Goal: Task Accomplishment & Management: Use online tool/utility

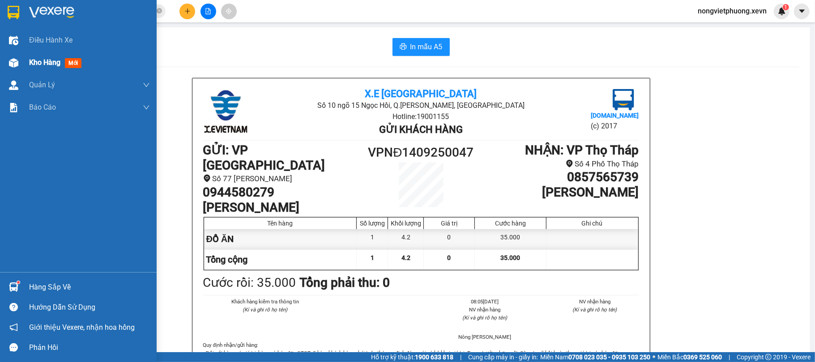
click at [38, 58] on span "Kho hàng" at bounding box center [44, 62] width 31 height 9
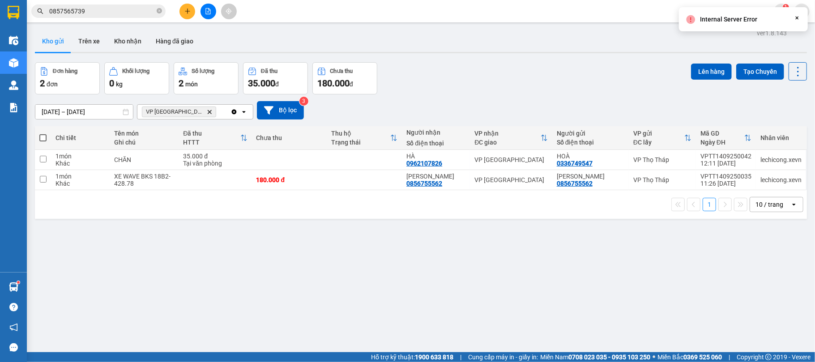
click at [207, 110] on icon "Delete" at bounding box center [209, 111] width 5 height 5
click at [169, 113] on div "Chọn văn phòng nhận" at bounding box center [174, 111] width 62 height 9
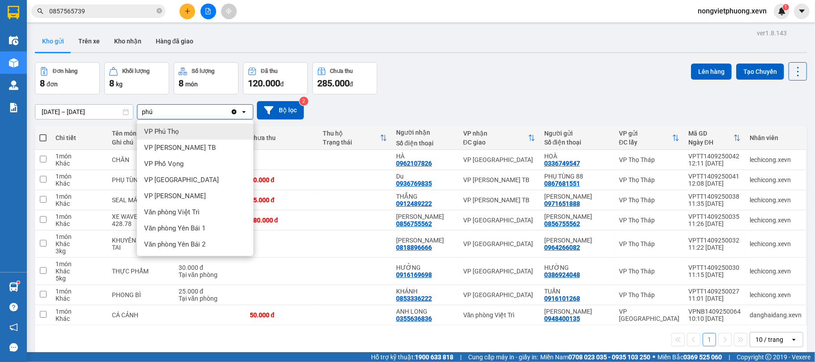
type input "phú"
click at [178, 127] on span "VP Phú Thọ" at bounding box center [161, 131] width 35 height 9
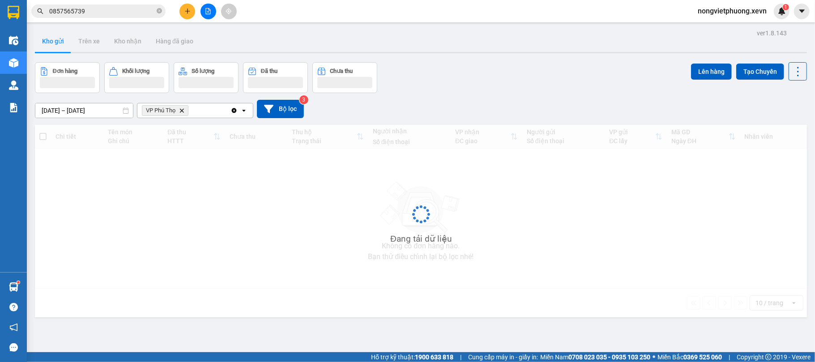
click at [473, 79] on div "Đơn hàng Khối lượng Số lượng Đã thu Chưa thu Lên hàng Tạo Chuyến" at bounding box center [421, 77] width 772 height 31
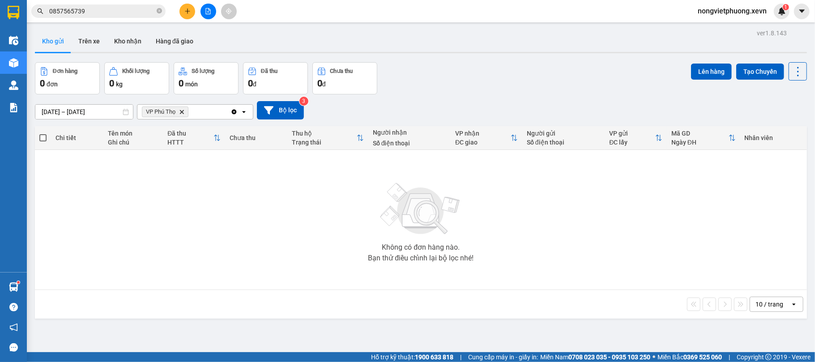
click at [183, 114] on icon "Delete" at bounding box center [181, 111] width 5 height 5
click at [174, 115] on div "Chọn văn phòng nhận" at bounding box center [174, 111] width 62 height 9
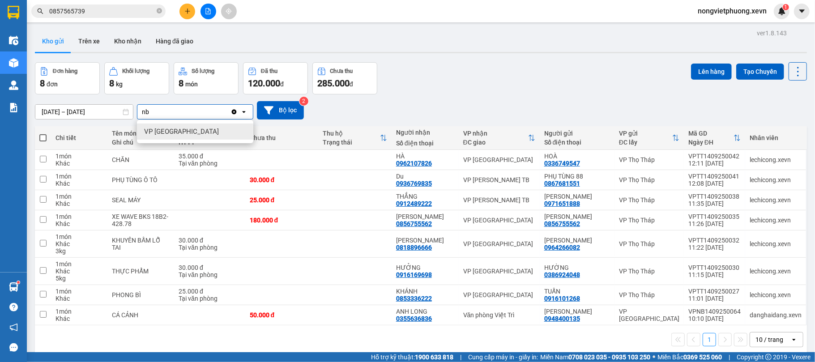
type input "nb"
click at [185, 126] on div "VP [GEOGRAPHIC_DATA]" at bounding box center [195, 132] width 116 height 16
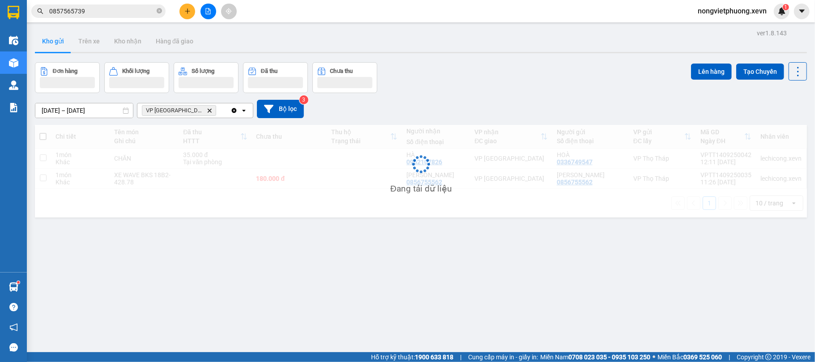
click at [518, 68] on div "Đơn hàng Khối lượng Số lượng Đã thu Chưa thu Lên hàng Tạo Chuyến" at bounding box center [421, 77] width 772 height 31
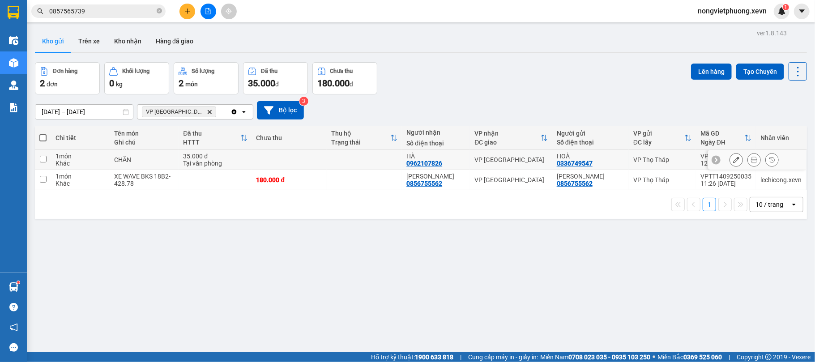
click at [277, 154] on td at bounding box center [289, 160] width 75 height 20
checkbox input "true"
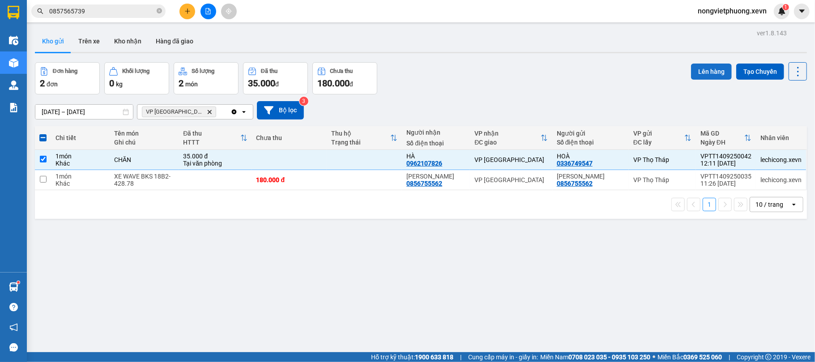
click at [695, 76] on button "Lên hàng" at bounding box center [711, 72] width 41 height 16
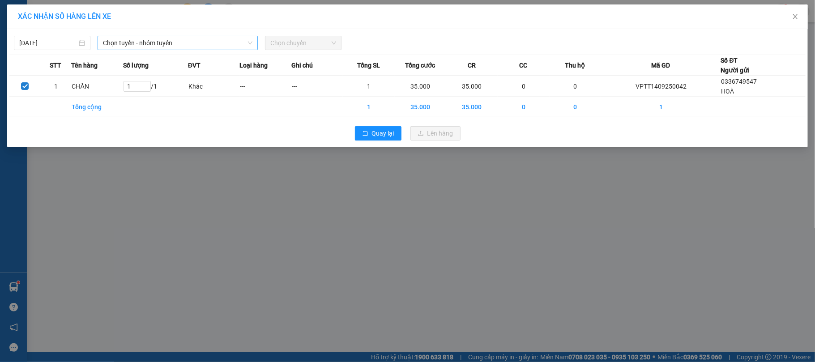
click at [145, 47] on span "Chọn tuyến - nhóm tuyến" at bounding box center [178, 42] width 150 height 13
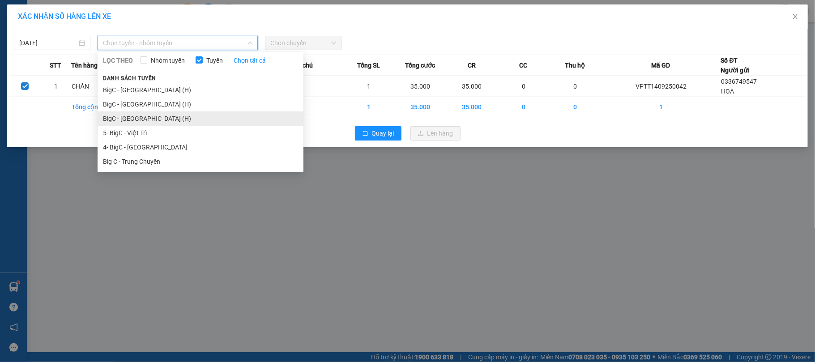
click at [155, 114] on li "BigC - [GEOGRAPHIC_DATA] (H)" at bounding box center [201, 118] width 206 height 14
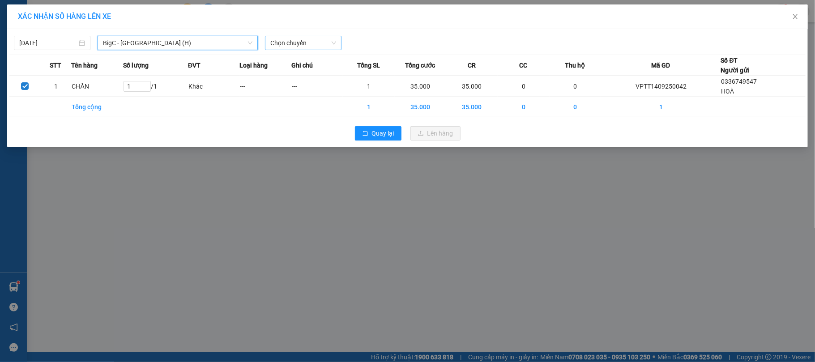
click at [312, 47] on span "Chọn chuyến" at bounding box center [303, 42] width 66 height 13
type input "1225"
click at [318, 76] on div "Thêm chuyến " 12:25 "" at bounding box center [312, 75] width 95 height 15
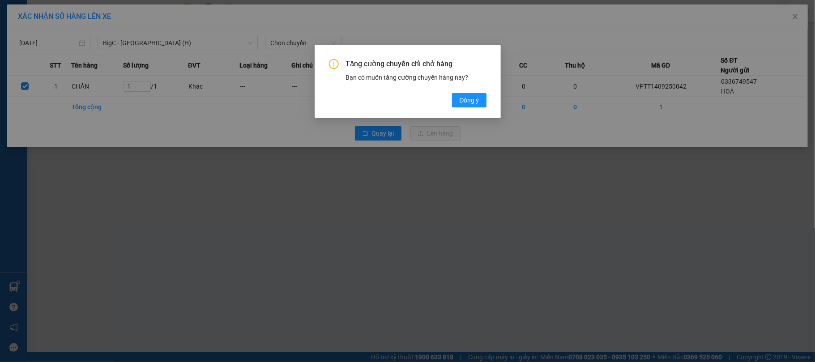
click at [464, 92] on div "Tăng cường chuyến chỉ chở hàng Bạn có muốn tăng cường chuyến hàng này? [GEOGRAP…" at bounding box center [408, 83] width 158 height 48
click at [475, 102] on span "Đồng ý" at bounding box center [469, 100] width 20 height 10
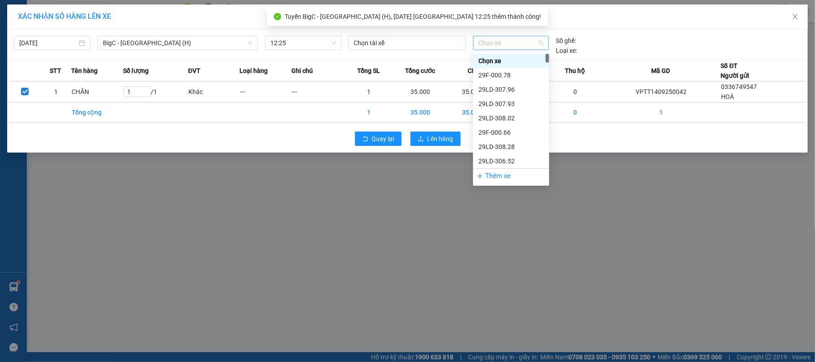
click at [518, 47] on span "Chọn xe" at bounding box center [511, 42] width 65 height 13
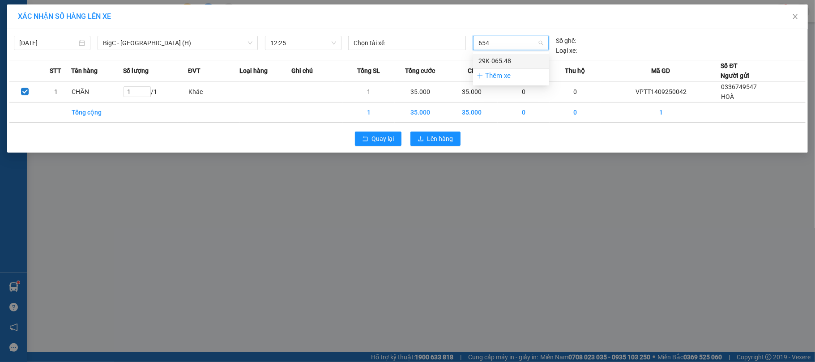
type input "6548"
click at [519, 56] on div "29K-065.48" at bounding box center [511, 61] width 65 height 10
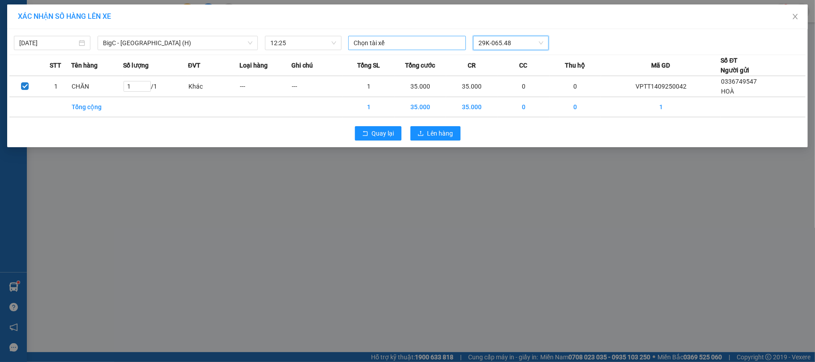
click at [405, 46] on div at bounding box center [407, 43] width 113 height 11
type input "[PERSON_NAME]"
click at [408, 58] on div "[PERSON_NAME]" at bounding box center [416, 61] width 124 height 10
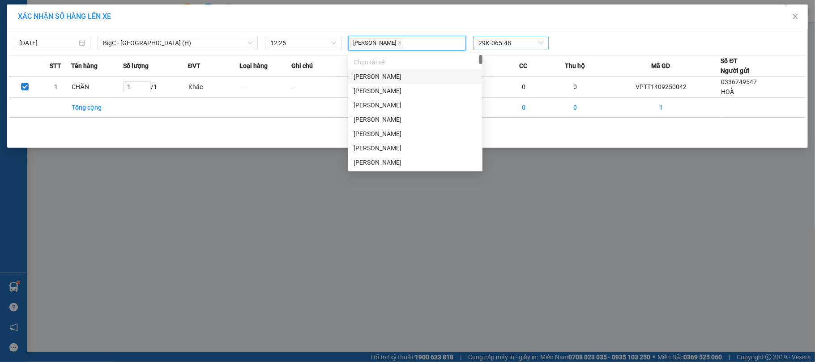
click at [615, 29] on div "XÁC NHẬN SỐ HÀNG LÊN XE" at bounding box center [407, 16] width 801 height 25
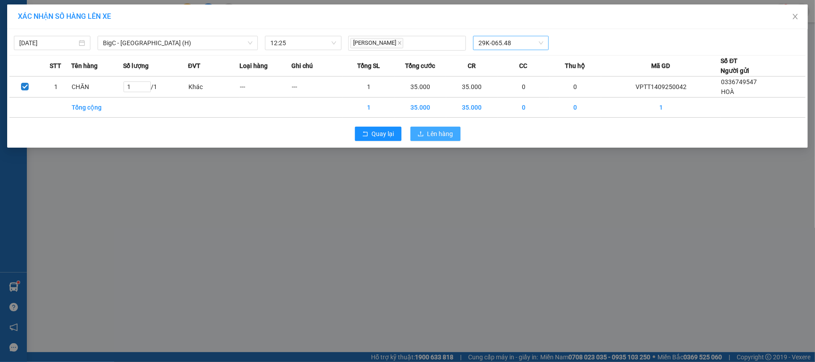
click at [457, 135] on button "Lên hàng" at bounding box center [436, 134] width 50 height 14
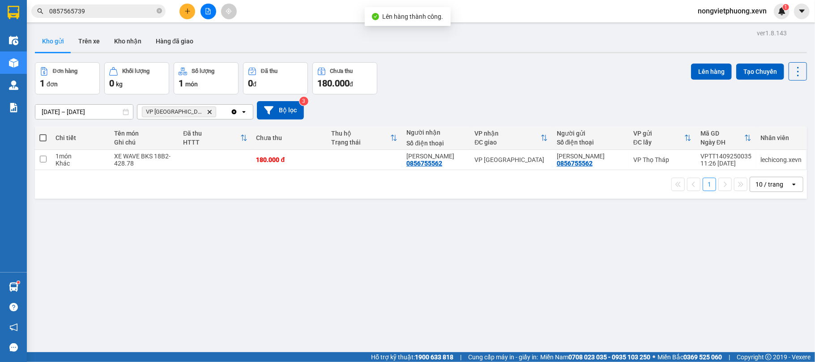
click at [207, 110] on icon "Delete" at bounding box center [209, 111] width 5 height 5
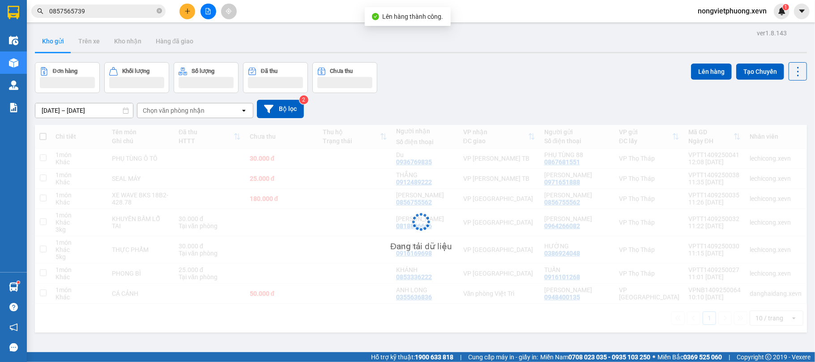
click at [184, 110] on div "Chọn văn phòng nhận" at bounding box center [174, 110] width 62 height 9
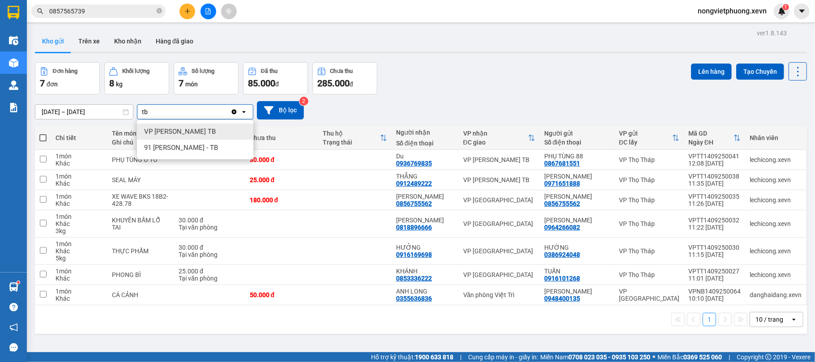
click at [186, 115] on div "tb tb" at bounding box center [183, 112] width 93 height 14
type input "tb"
click at [185, 128] on th "Đã thu HTTT" at bounding box center [209, 138] width 71 height 24
click at [190, 109] on div "Chọn văn phòng nhận" at bounding box center [174, 111] width 62 height 9
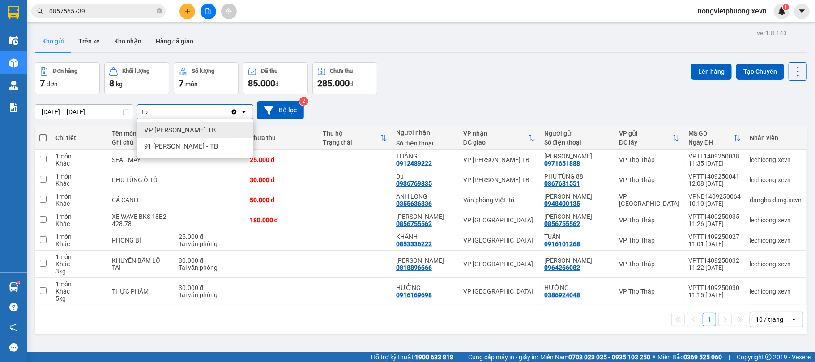
type input "tb"
click at [186, 126] on span "VP [PERSON_NAME] TB" at bounding box center [180, 130] width 72 height 9
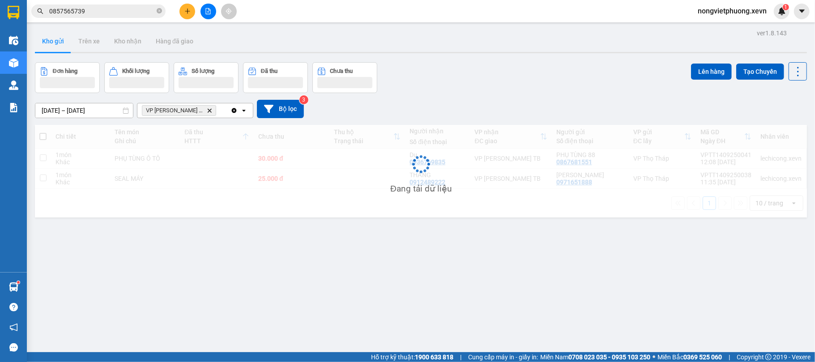
click at [462, 81] on div "Đơn hàng Khối lượng Số lượng Đã thu Chưa thu Lên hàng Tạo Chuyến" at bounding box center [421, 77] width 772 height 31
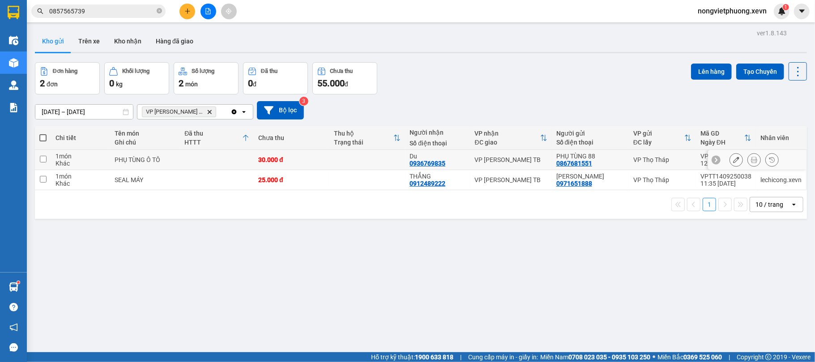
click at [467, 158] on td "Du 0936769835" at bounding box center [437, 160] width 65 height 20
checkbox input "true"
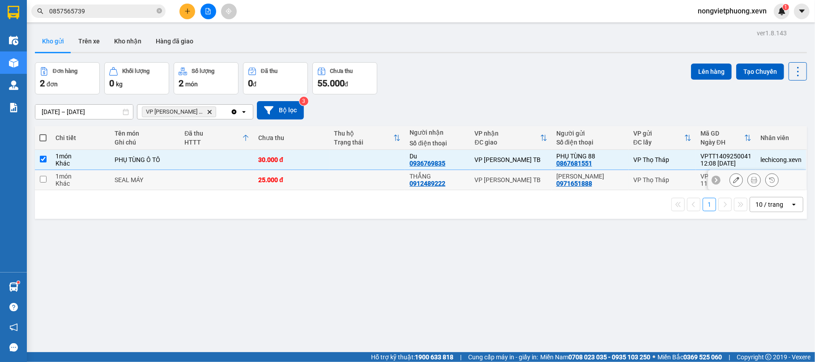
click at [482, 178] on div "VP [PERSON_NAME] TB" at bounding box center [511, 179] width 73 height 7
checkbox input "true"
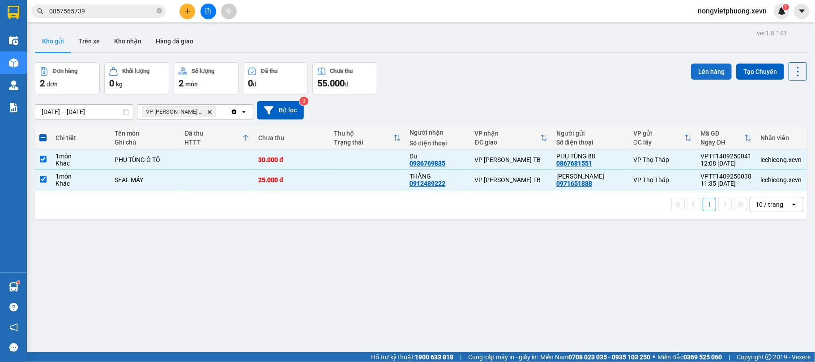
click at [693, 68] on button "Lên hàng" at bounding box center [711, 72] width 41 height 16
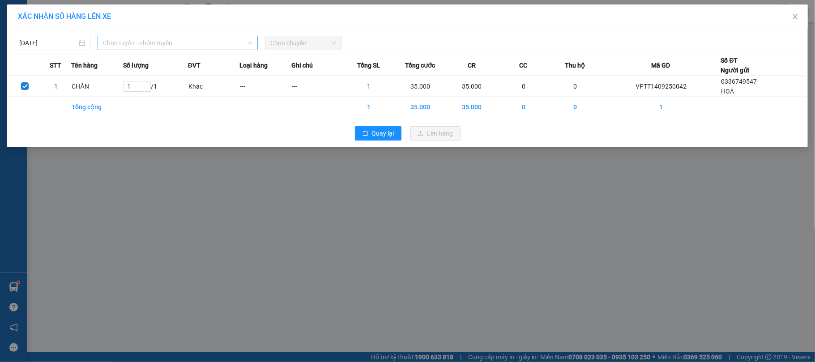
click at [199, 39] on span "Chọn tuyến - nhóm tuyến" at bounding box center [178, 42] width 150 height 13
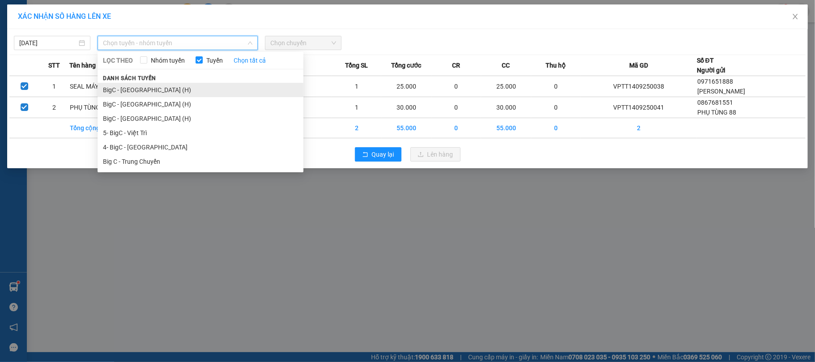
click at [174, 92] on li "BigC - [GEOGRAPHIC_DATA] (H)" at bounding box center [201, 90] width 206 height 14
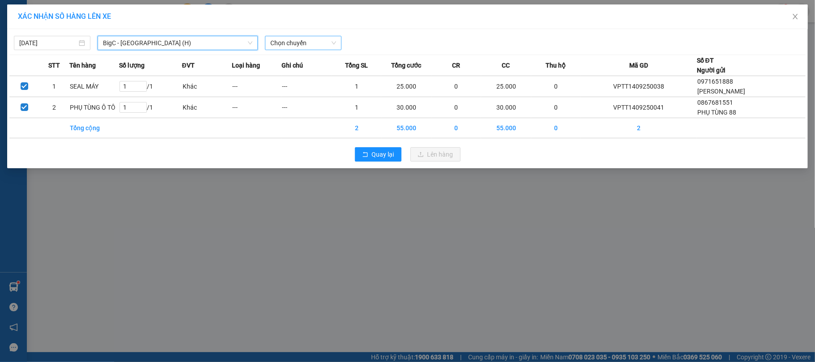
click at [312, 40] on span "Chọn chuyến" at bounding box center [303, 42] width 66 height 13
type input "4"
type input "1235"
click at [318, 74] on div "Thêm chuyến " 12:35 "" at bounding box center [312, 75] width 95 height 15
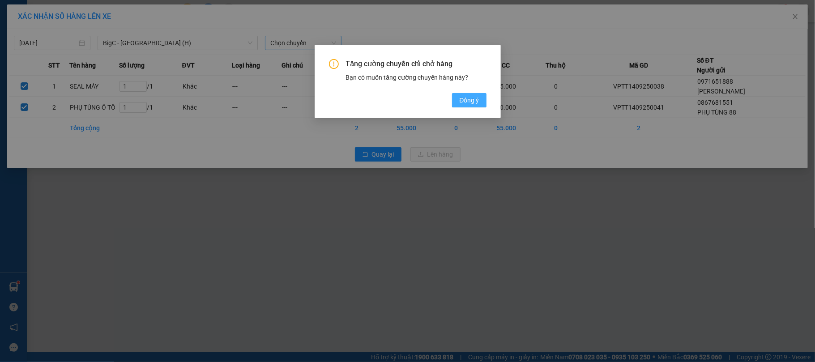
click at [459, 95] on span "Đồng ý" at bounding box center [469, 100] width 20 height 10
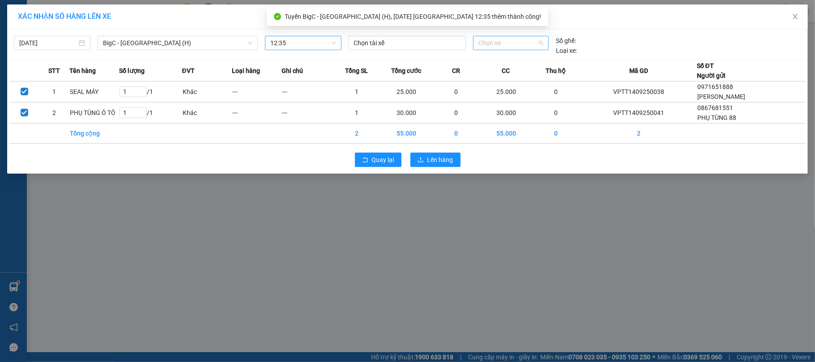
click at [488, 47] on span "Chọn xe" at bounding box center [511, 42] width 65 height 13
type input "4286"
click at [493, 62] on div "29F-042.86" at bounding box center [511, 61] width 65 height 10
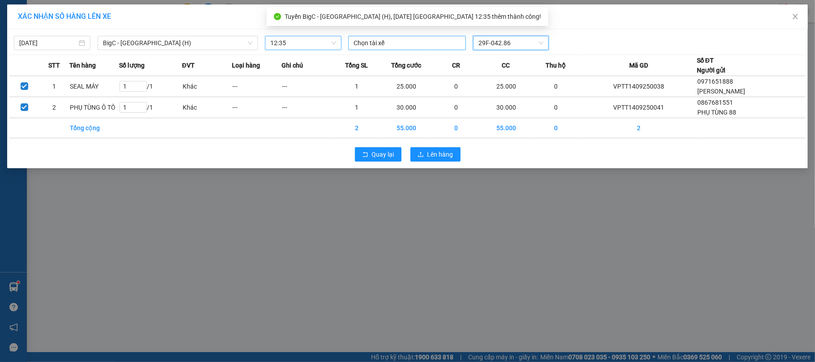
click at [409, 38] on div at bounding box center [407, 43] width 113 height 11
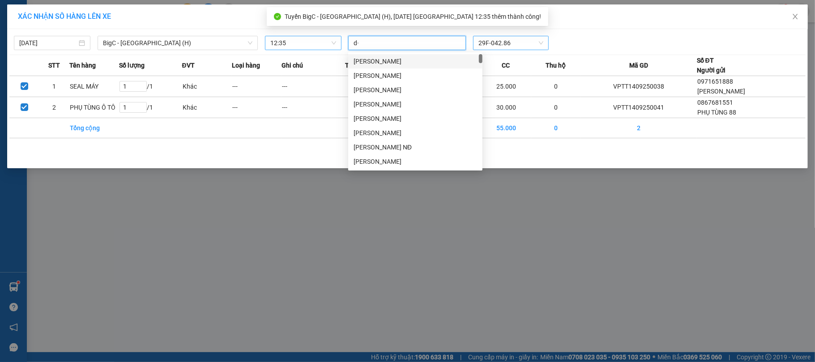
type input "d"
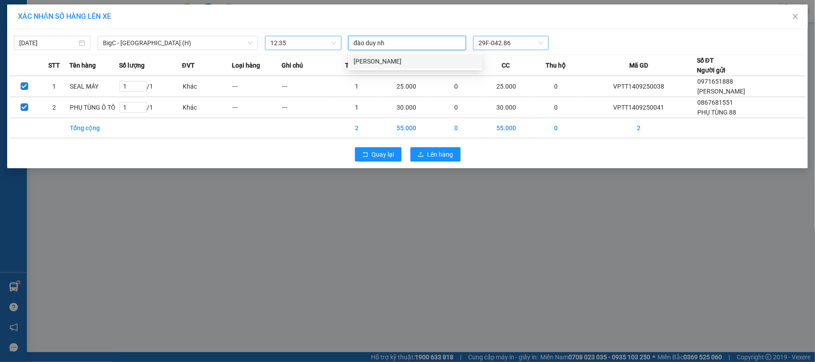
type input "[PERSON_NAME]"
click at [412, 64] on div "[PERSON_NAME]" at bounding box center [416, 61] width 124 height 10
click at [600, 27] on div "XÁC NHẬN SỐ HÀNG LÊN XE" at bounding box center [407, 16] width 801 height 25
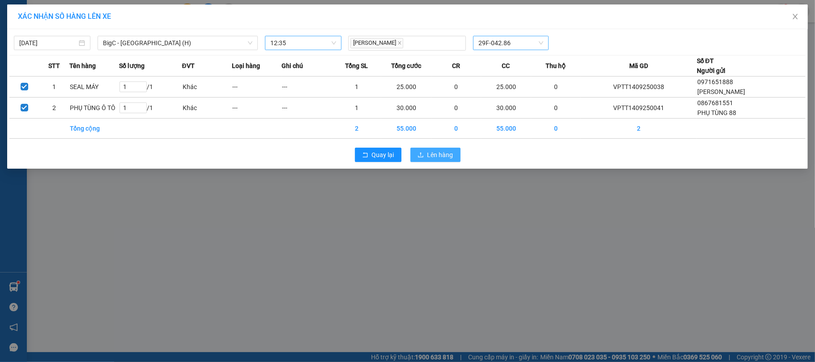
click at [427, 158] on button "Lên hàng" at bounding box center [436, 155] width 50 height 14
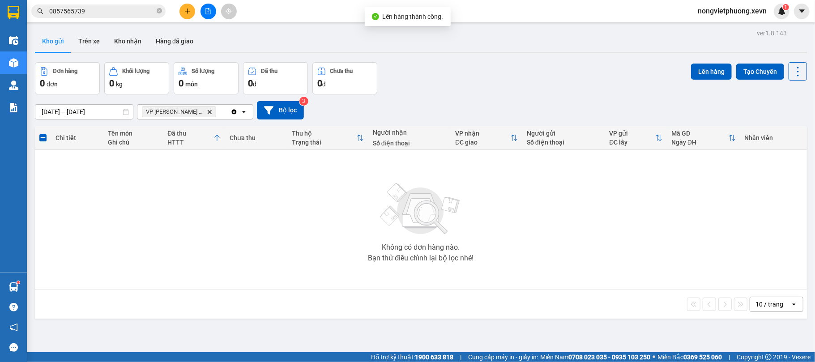
click at [207, 112] on icon "Delete" at bounding box center [209, 111] width 5 height 5
click at [377, 76] on button "Chưa thu 0 đ" at bounding box center [344, 78] width 65 height 32
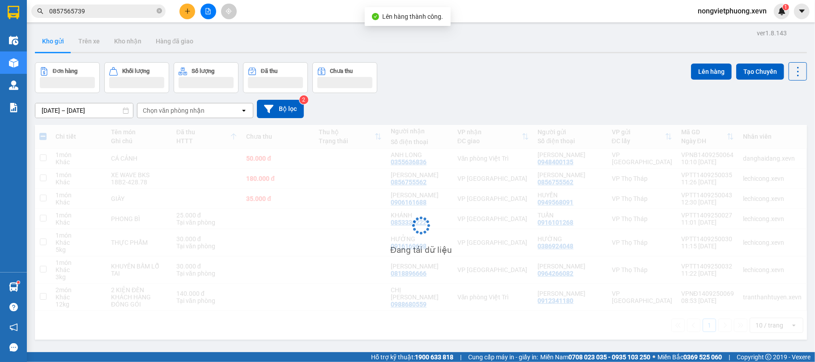
click at [197, 112] on div "Chọn văn phòng nhận" at bounding box center [174, 110] width 62 height 9
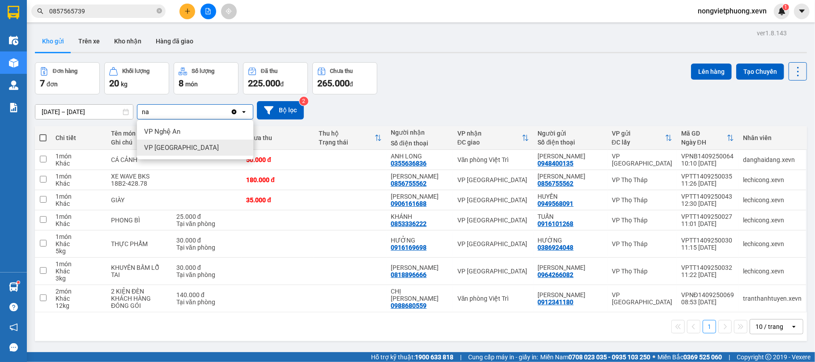
type input "na"
click at [206, 141] on div "VP [GEOGRAPHIC_DATA]" at bounding box center [195, 148] width 116 height 16
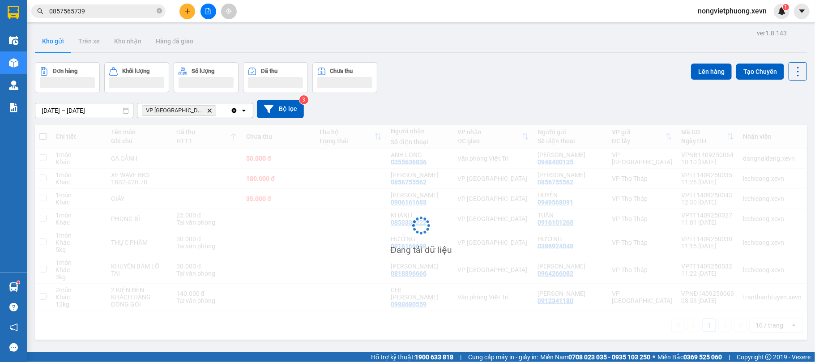
click at [448, 88] on div "Đơn hàng Khối lượng Số lượng Đã thu Chưa thu Lên hàng Tạo Chuyến" at bounding box center [421, 77] width 772 height 31
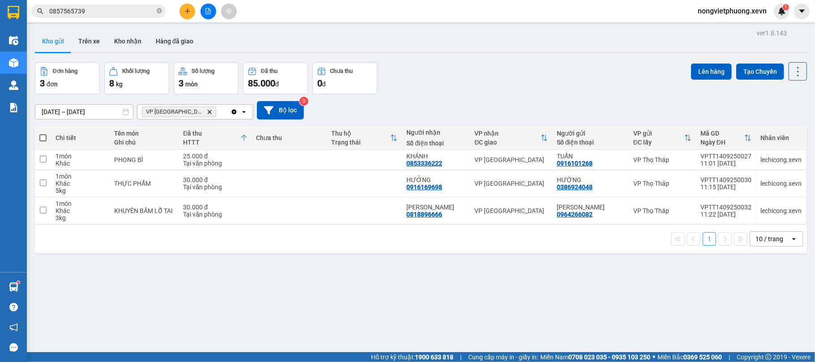
click at [462, 86] on div "Đơn hàng 3 đơn Khối lượng 8 kg Số lượng 3 món Đã thu 85.000 đ Chưa thu 0 đ Lên …" at bounding box center [421, 78] width 772 height 32
click at [207, 110] on icon "Delete" at bounding box center [209, 111] width 5 height 5
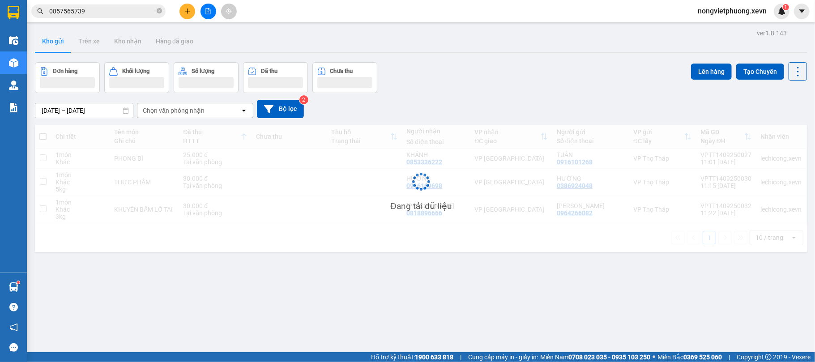
click at [471, 86] on div "Đơn hàng Khối lượng Số lượng Đã thu Chưa thu Lên hàng Tạo Chuyến" at bounding box center [421, 77] width 772 height 31
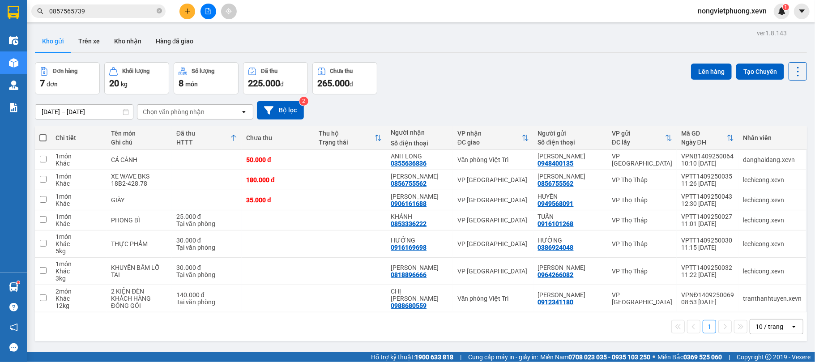
click at [471, 86] on div "Đơn hàng 7 đơn Khối lượng 20 kg Số lượng 8 món Đã thu 225.000 đ Chưa thu 265.00…" at bounding box center [421, 78] width 772 height 32
click at [507, 52] on div at bounding box center [421, 52] width 772 height 1
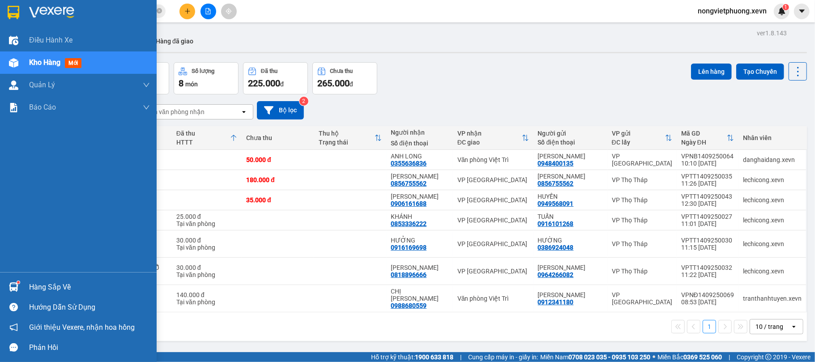
click at [15, 4] on div at bounding box center [14, 12] width 16 height 16
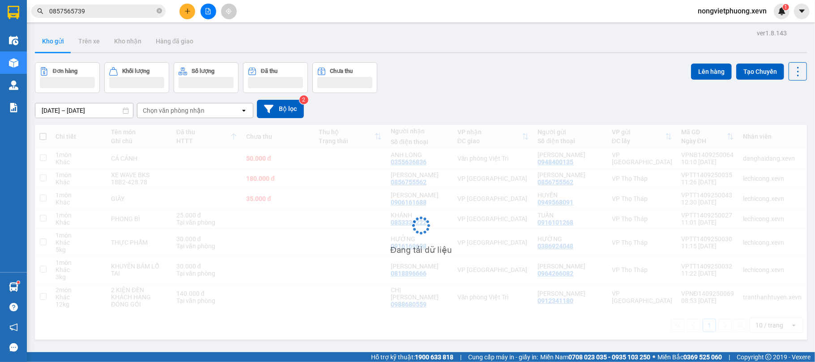
click at [504, 90] on div "Đơn hàng Khối lượng Số lượng Đã thu Chưa thu Lên hàng Tạo Chuyến" at bounding box center [421, 77] width 772 height 31
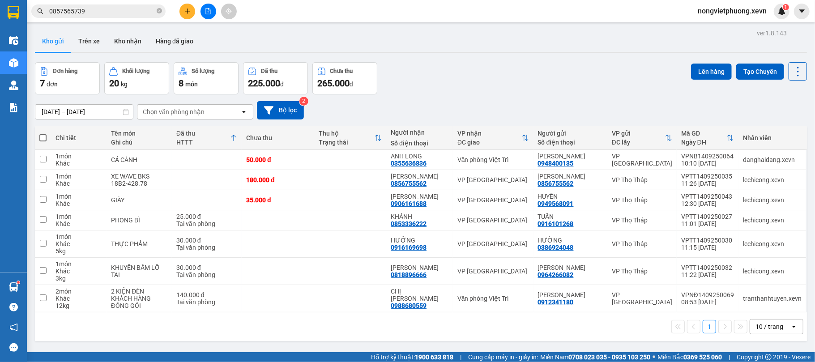
click at [484, 98] on div "[DATE] – [DATE] Press the down arrow key to interact with the calendar and sele…" at bounding box center [421, 110] width 772 height 32
click at [185, 105] on div "Chọn văn phòng nhận" at bounding box center [188, 112] width 103 height 14
type input "nb"
click at [179, 131] on span "VP [GEOGRAPHIC_DATA]" at bounding box center [181, 131] width 75 height 9
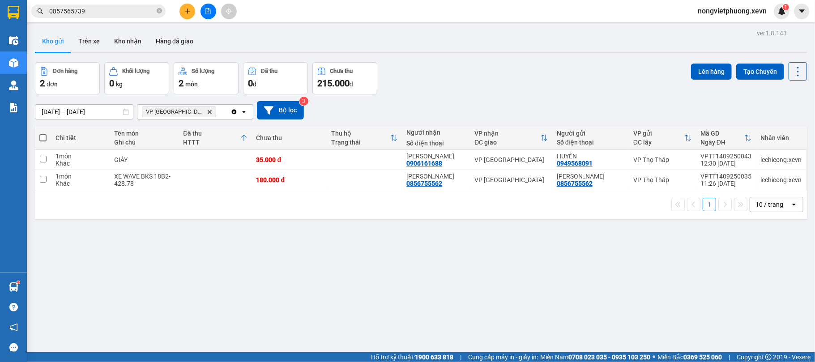
click at [467, 74] on div "Đơn hàng 2 đơn Khối lượng 0 kg Số lượng 2 món Đã thu 0 đ Chưa thu 215.000 đ Lên…" at bounding box center [421, 78] width 772 height 32
click at [207, 112] on icon "Delete" at bounding box center [209, 111] width 5 height 5
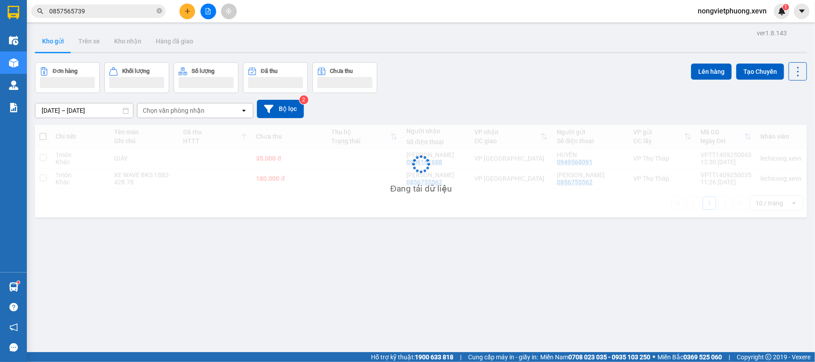
click at [495, 88] on div "Đơn hàng Khối lượng Số lượng Đã thu Chưa thu Lên hàng Tạo Chuyến" at bounding box center [421, 77] width 772 height 31
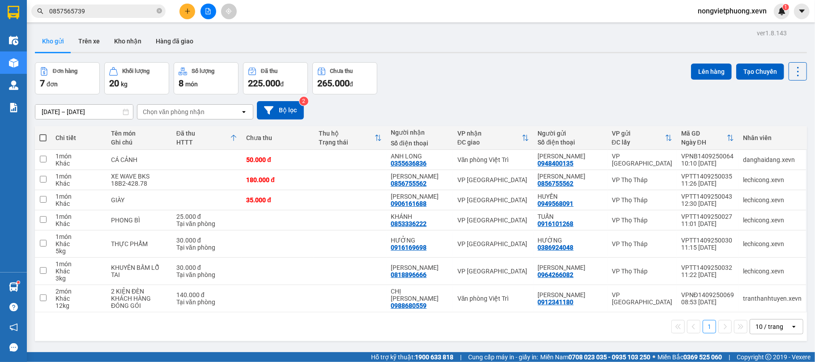
click at [493, 85] on div "Đơn hàng 7 đơn Khối lượng 20 kg Số lượng 8 món Đã thu 225.000 đ Chưa thu 265.00…" at bounding box center [421, 78] width 772 height 32
click at [509, 324] on div "1 10 / trang open" at bounding box center [421, 326] width 765 height 15
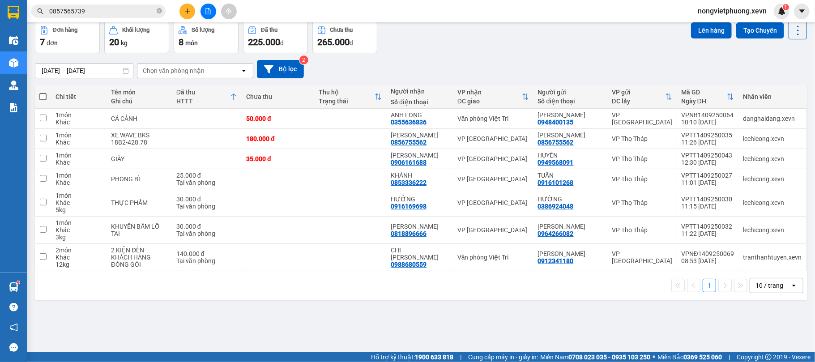
click at [421, 29] on div "Đơn hàng 7 đơn Khối lượng 20 kg Số lượng 8 món Đã thu 225.000 đ Chưa thu 265.00…" at bounding box center [421, 37] width 772 height 32
click at [479, 311] on div "ver 1.8.143 Kho gửi Trên xe Kho nhận Hàng đã giao Đơn hàng 7 đơn Khối lượng 20 …" at bounding box center [420, 167] width 779 height 362
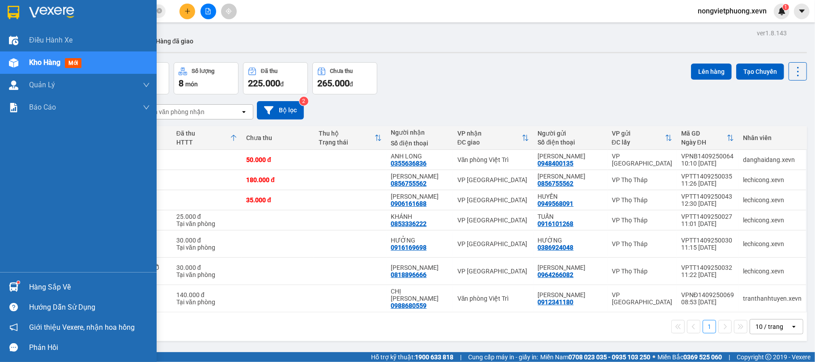
click at [18, 284] on img at bounding box center [13, 287] width 9 height 9
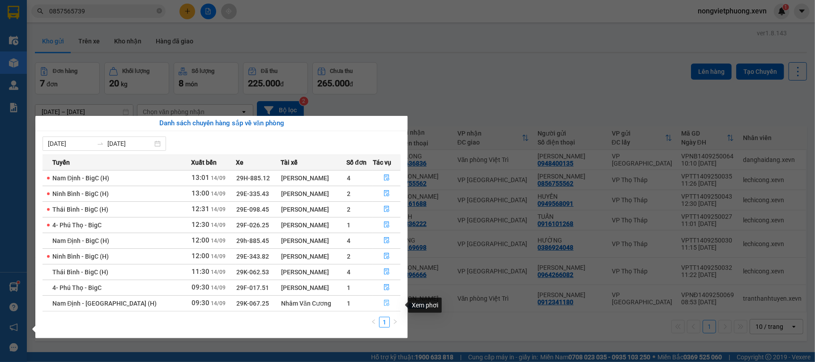
click at [385, 307] on icon "file-done" at bounding box center [386, 303] width 5 height 6
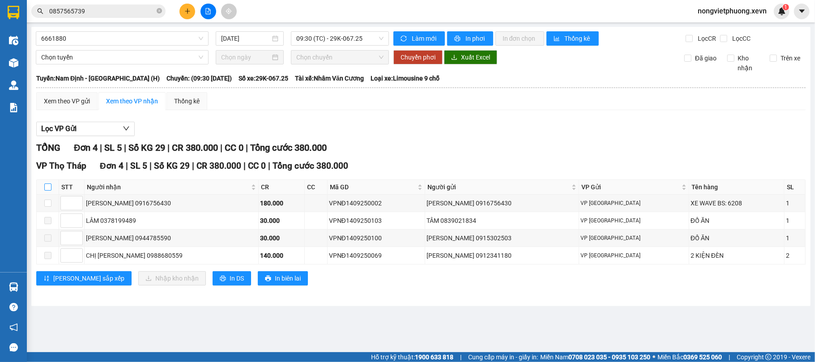
click at [50, 189] on input "checkbox" at bounding box center [47, 187] width 7 height 7
checkbox input "true"
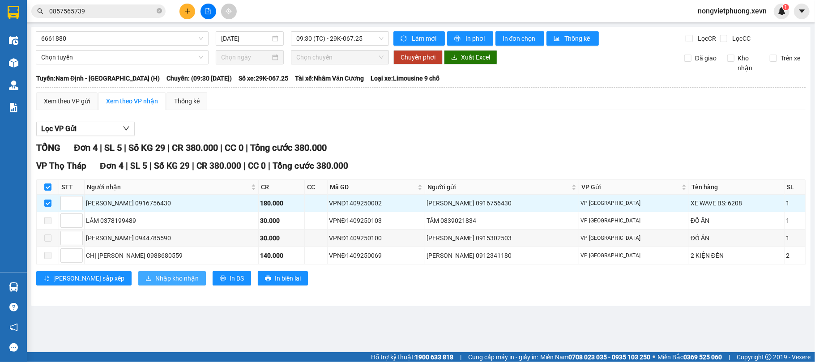
click at [155, 282] on span "Nhập kho nhận" at bounding box center [176, 279] width 43 height 10
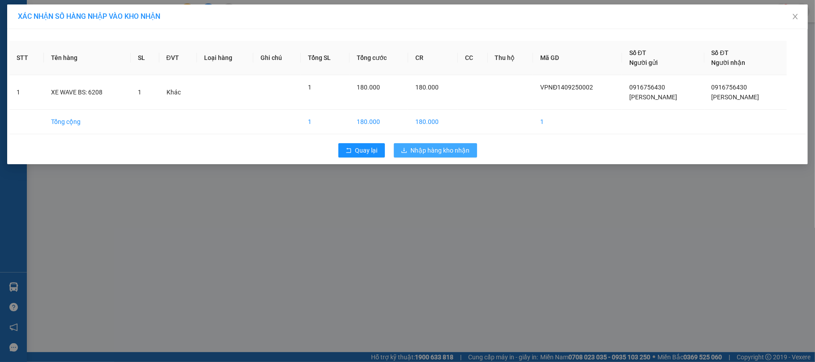
click at [452, 155] on span "Nhập hàng kho nhận" at bounding box center [440, 151] width 59 height 10
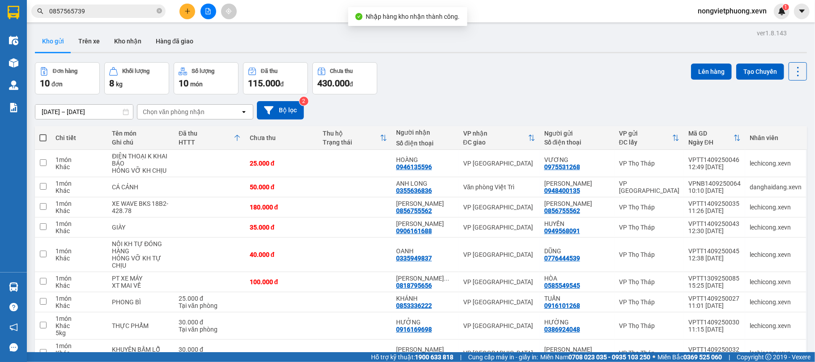
click at [454, 113] on div "[DATE] – [DATE] Press the down arrow key to interact with the calendar and sele…" at bounding box center [421, 110] width 772 height 18
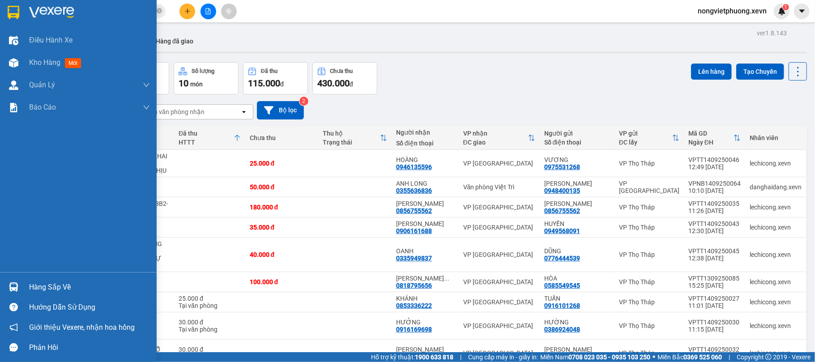
click at [23, 280] on div "Hàng sắp về" at bounding box center [78, 287] width 157 height 20
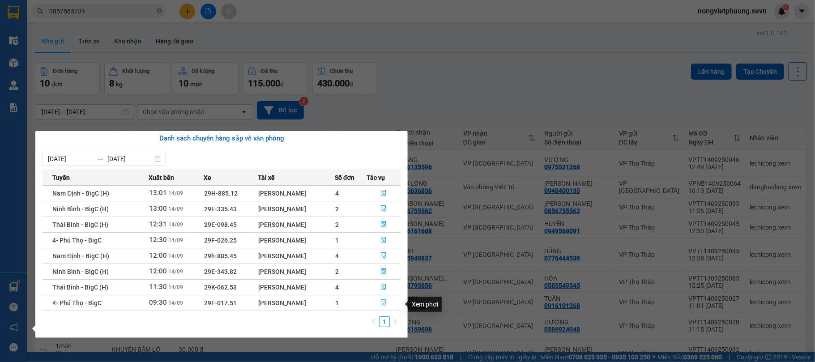
click at [382, 306] on icon "file-done" at bounding box center [384, 303] width 6 height 6
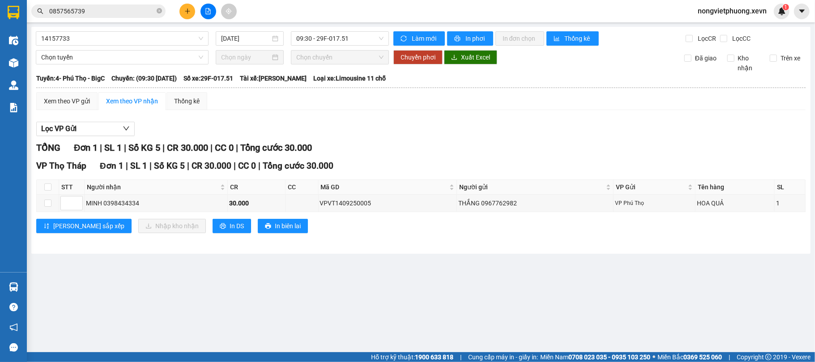
click at [447, 303] on main "14157733 [DATE] 09:30 - 29F-017.51 Làm mới In phơi In đơn chọn Thống kê Lọc CR …" at bounding box center [407, 176] width 815 height 352
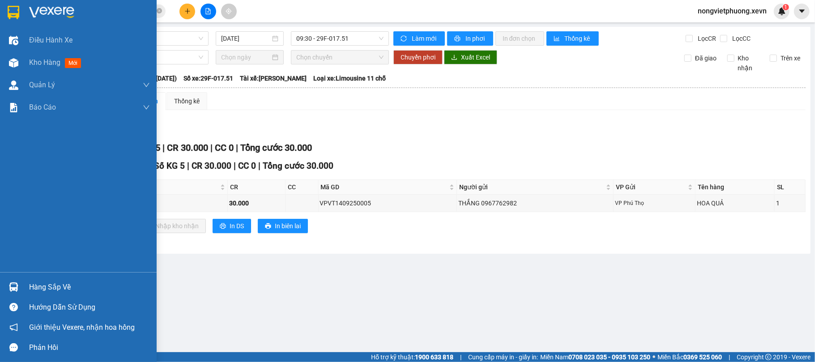
click at [8, 295] on div "Hàng sắp về" at bounding box center [78, 287] width 157 height 20
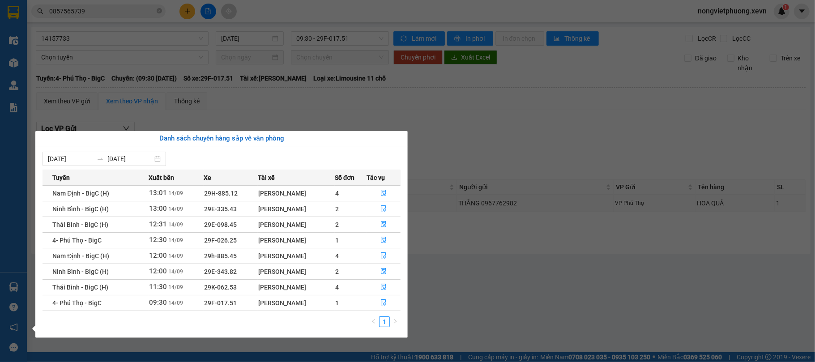
click at [504, 144] on section "Kết quả tìm kiếm ( 37 ) Bộ lọc Mã ĐH Trạng thái Món hàng Thu hộ Tổng cước Chưa …" at bounding box center [407, 181] width 815 height 362
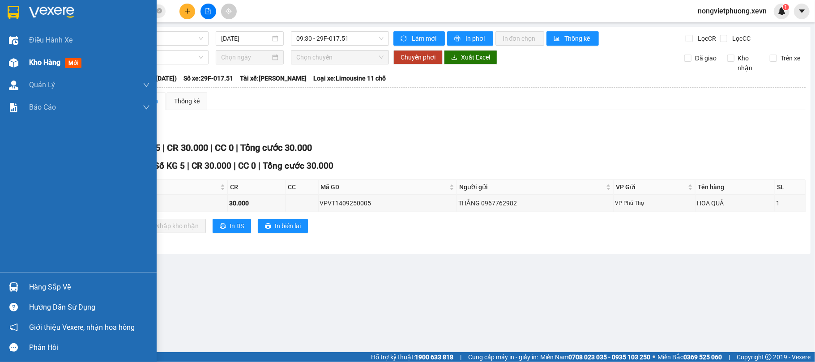
click at [55, 62] on span "Kho hàng" at bounding box center [44, 62] width 31 height 9
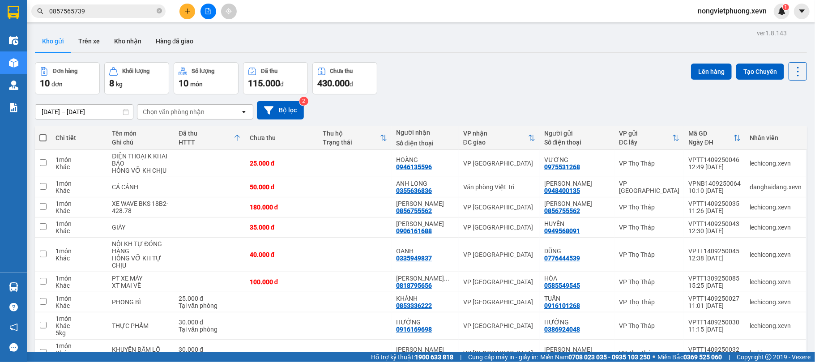
click at [435, 61] on div "ver 1.8.143 Kho gửi Trên xe Kho nhận Hàng đã giao Đơn hàng 10 đơn Khối lượng 8 …" at bounding box center [420, 223] width 779 height 393
click at [184, 113] on div "Chọn văn phòng nhận" at bounding box center [174, 111] width 62 height 9
type input "na"
click at [174, 133] on span "VP Nghệ An" at bounding box center [162, 131] width 36 height 9
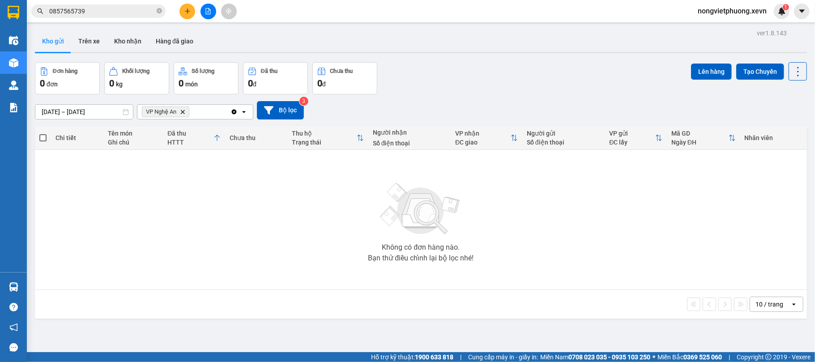
click at [183, 110] on icon "Delete" at bounding box center [182, 111] width 5 height 5
click at [171, 110] on div "Chọn văn phòng nhận" at bounding box center [174, 111] width 62 height 9
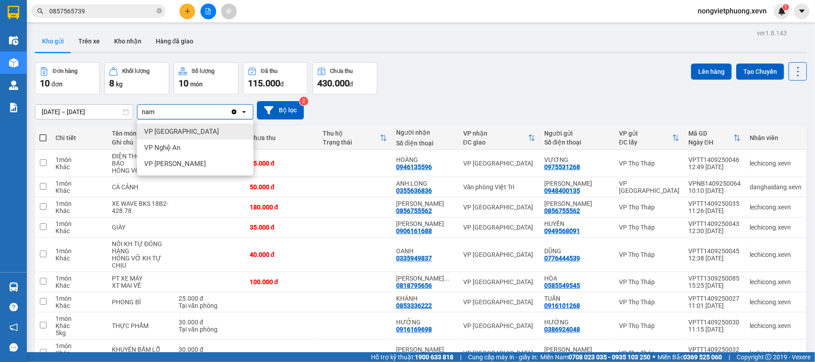
type input "nam"
click at [192, 132] on div "VP [GEOGRAPHIC_DATA]" at bounding box center [195, 132] width 116 height 16
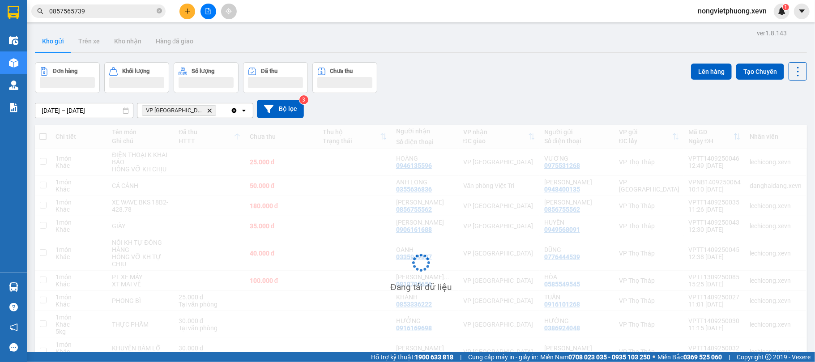
click at [470, 105] on div "[DATE] – [DATE] Press the down arrow key to interact with the calendar and sele…" at bounding box center [421, 109] width 772 height 18
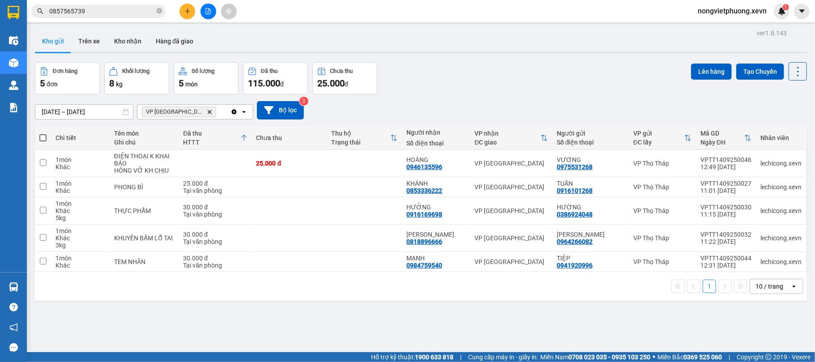
click at [258, 308] on div "ver 1.8.143 Kho gửi Trên xe Kho nhận Hàng đã giao Đơn hàng 5 đơn Khối lượng 8 k…" at bounding box center [420, 208] width 779 height 362
click at [211, 185] on div "25.000 đ" at bounding box center [215, 183] width 64 height 7
checkbox input "true"
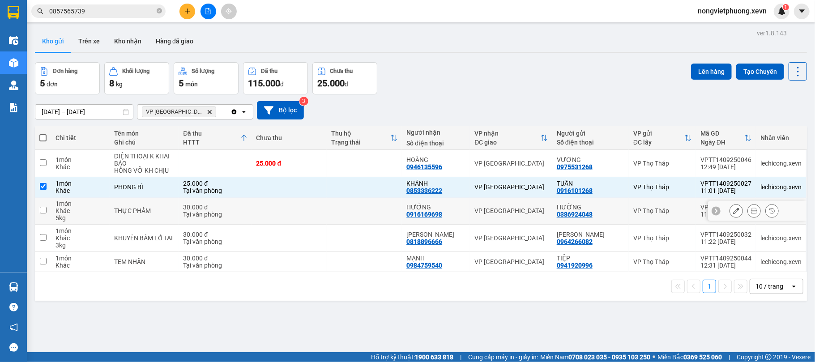
click at [224, 214] on div "Tại văn phòng" at bounding box center [215, 214] width 64 height 7
checkbox input "true"
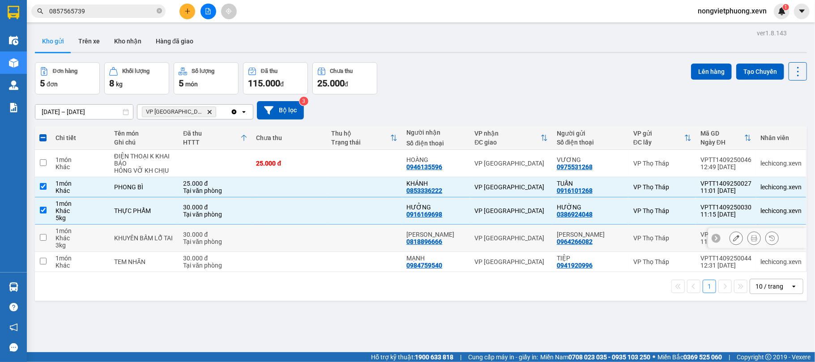
click at [230, 233] on div "30.000 đ" at bounding box center [215, 234] width 64 height 7
checkbox input "true"
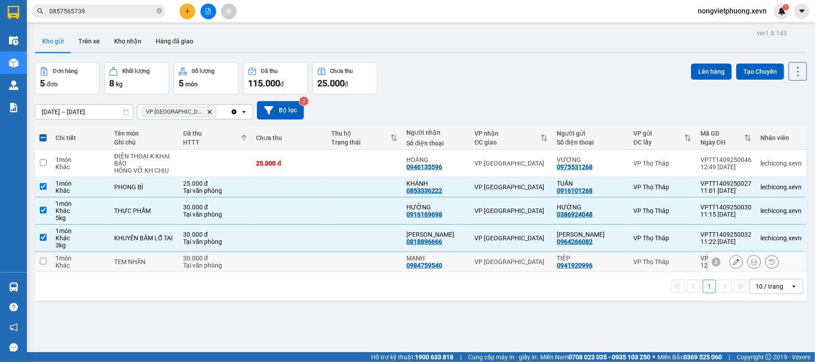
click at [241, 257] on div "30.000 đ" at bounding box center [215, 258] width 64 height 7
checkbox input "true"
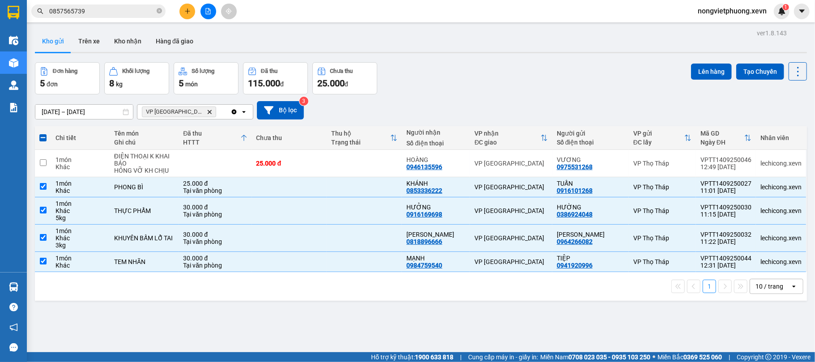
click at [704, 62] on div "Lên hàng Tạo Chuyến" at bounding box center [749, 71] width 116 height 18
click at [705, 64] on button "Lên hàng" at bounding box center [711, 72] width 41 height 16
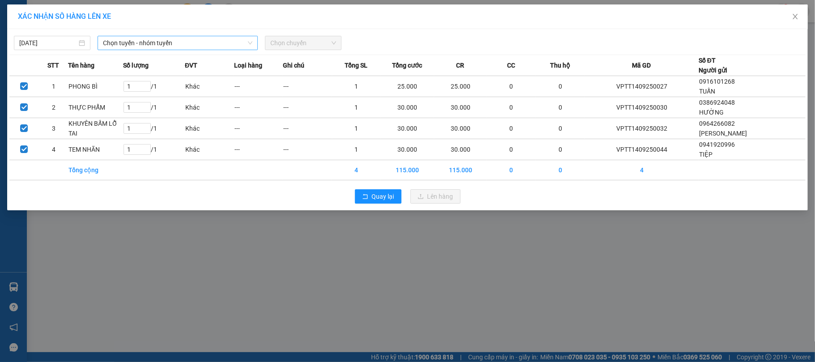
click at [209, 36] on div "Chọn tuyến - nhóm tuyến" at bounding box center [178, 43] width 160 height 14
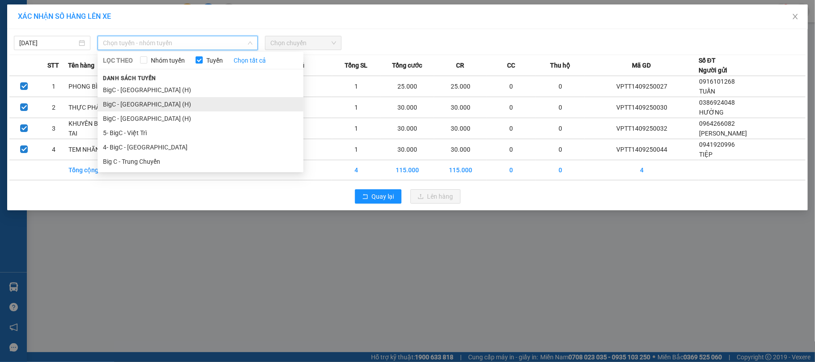
click at [167, 104] on li "BigC - [GEOGRAPHIC_DATA] (H)" at bounding box center [201, 104] width 206 height 14
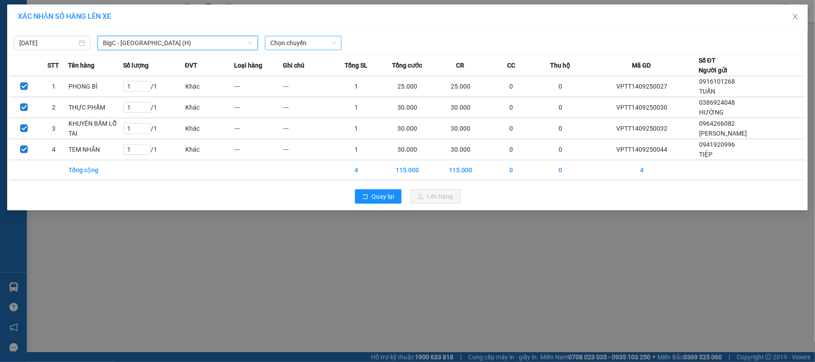
click at [323, 39] on span "Chọn chuyến" at bounding box center [303, 42] width 66 height 13
type input "1235"
click at [336, 78] on div "Thêm chuyến " 12:35 "" at bounding box center [312, 75] width 95 height 15
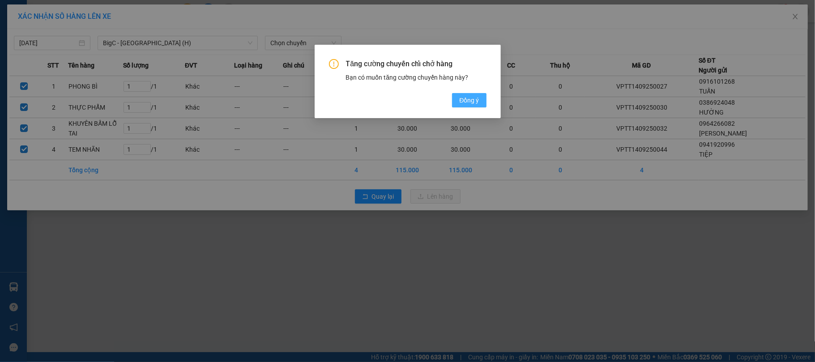
click at [477, 99] on span "Đồng ý" at bounding box center [469, 100] width 20 height 10
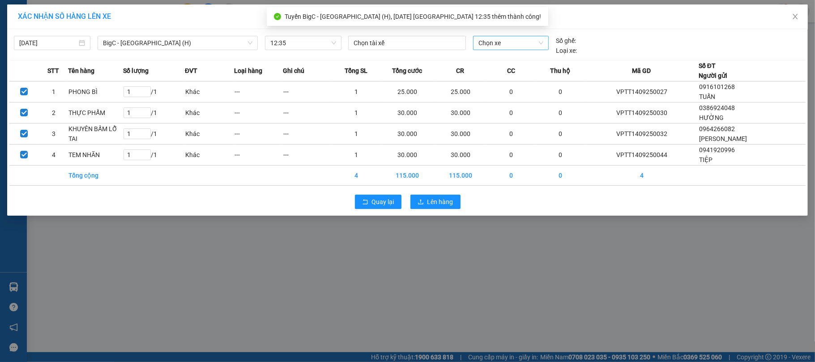
click at [505, 40] on span "Chọn xe" at bounding box center [511, 42] width 65 height 13
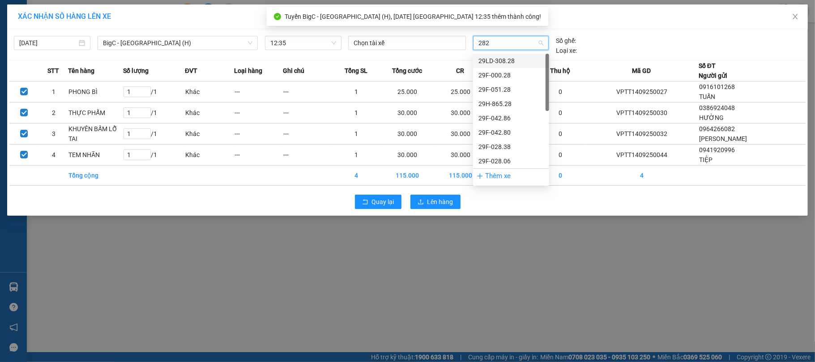
type input "2827"
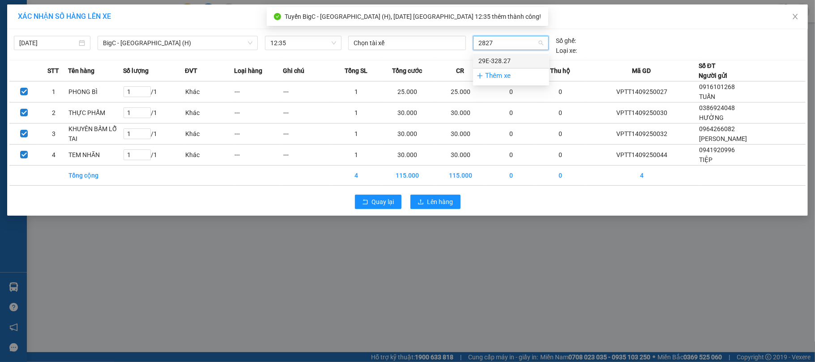
click at [504, 61] on div "29E-328.27" at bounding box center [511, 61] width 65 height 10
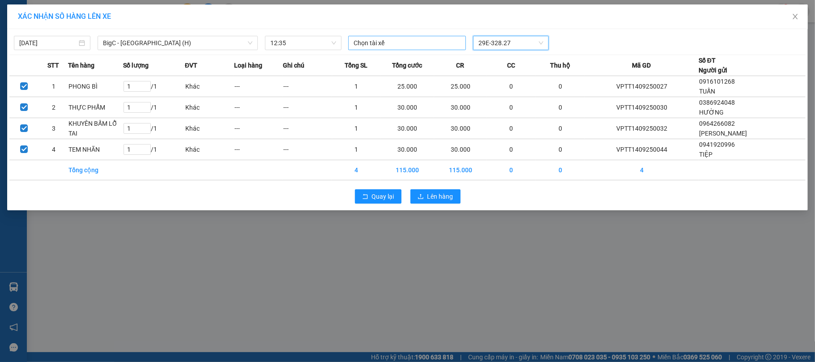
click at [375, 49] on div "Chọn tài xế" at bounding box center [407, 43] width 118 height 14
type input "[PERSON_NAME]"
click at [389, 57] on div "[PERSON_NAME]" at bounding box center [416, 61] width 124 height 10
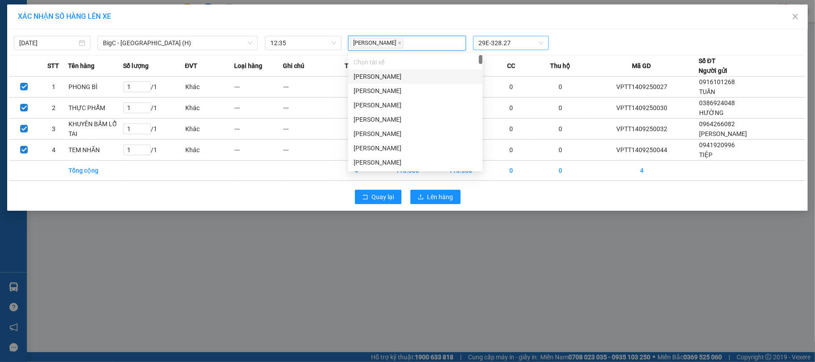
click at [609, 48] on div "[PERSON_NAME] 29E-328.27" at bounding box center [511, 43] width 333 height 15
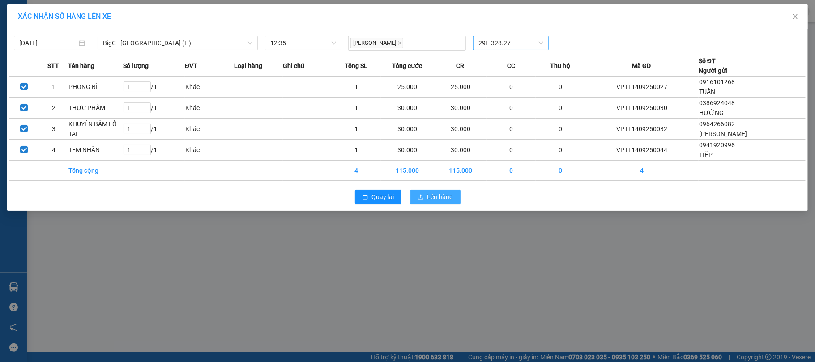
click at [449, 198] on span "Lên hàng" at bounding box center [441, 197] width 26 height 10
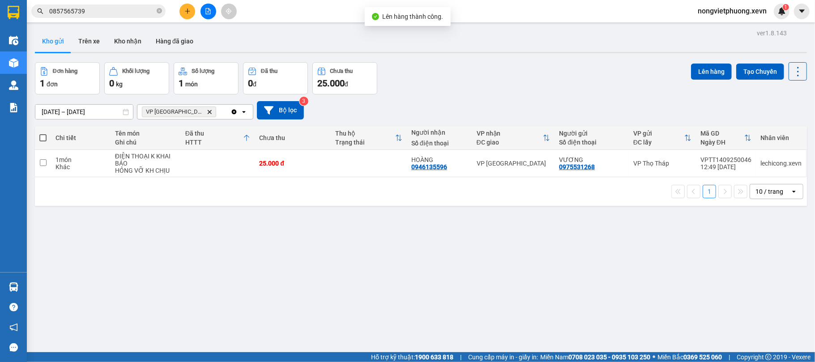
click at [207, 111] on icon "Delete" at bounding box center [209, 111] width 5 height 5
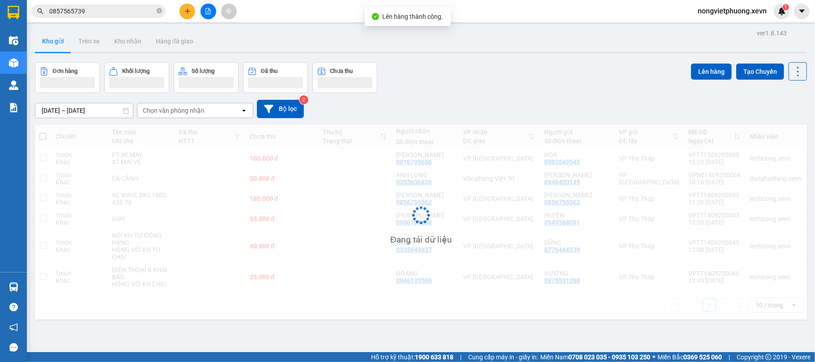
click at [447, 90] on div "Đơn hàng Khối lượng Số lượng Đã thu Chưa thu Lên hàng Tạo Chuyến" at bounding box center [421, 77] width 772 height 31
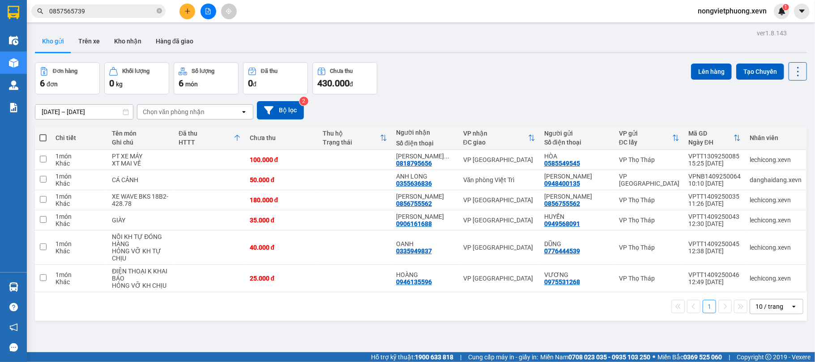
click at [456, 91] on div "Đơn hàng 6 đơn Khối lượng 0 kg Số lượng 6 món Đã thu 0 đ Chưa thu 430.000 đ Lên…" at bounding box center [421, 78] width 772 height 32
click at [121, 42] on button "Kho nhận" at bounding box center [128, 40] width 42 height 21
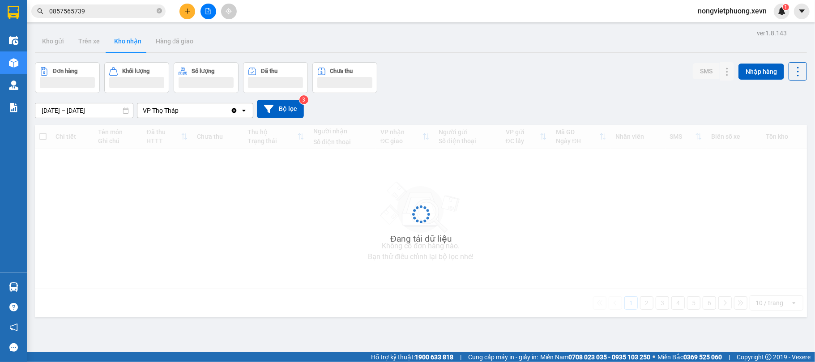
click at [527, 56] on div "ver 1.8.143 Kho gửi Trên xe Kho nhận Hàng đã giao Đơn hàng Khối lượng Số lượng …" at bounding box center [420, 208] width 779 height 362
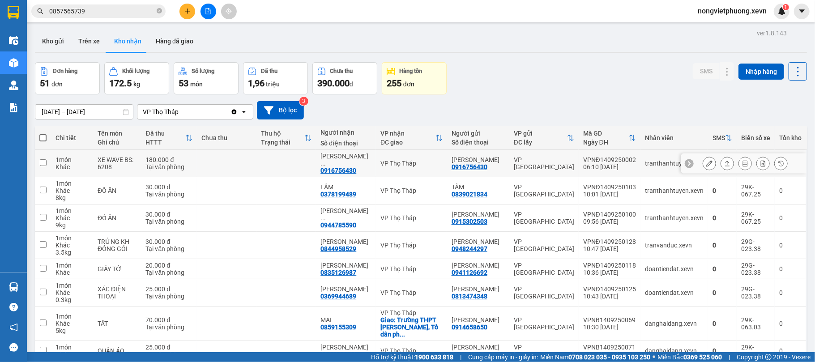
click at [534, 162] on div "VP [GEOGRAPHIC_DATA]" at bounding box center [544, 163] width 60 height 14
checkbox input "true"
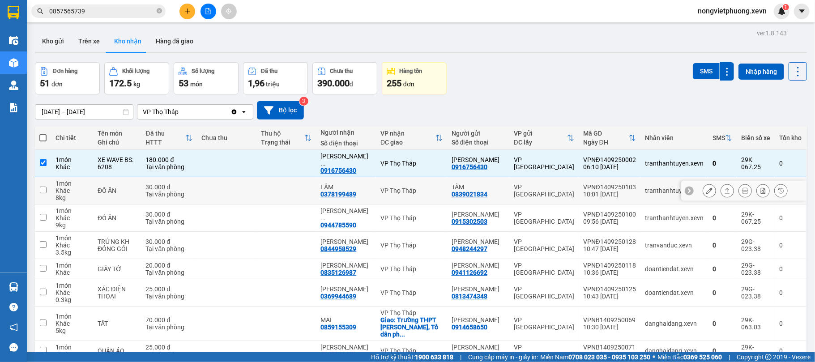
click at [547, 194] on div "VP [GEOGRAPHIC_DATA]" at bounding box center [544, 191] width 60 height 14
checkbox input "true"
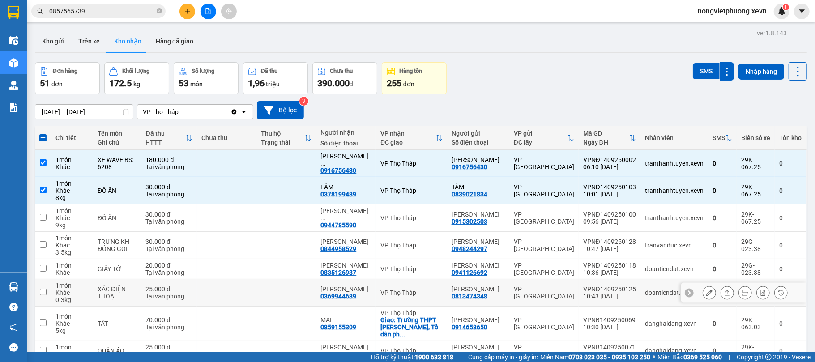
scroll to position [103, 0]
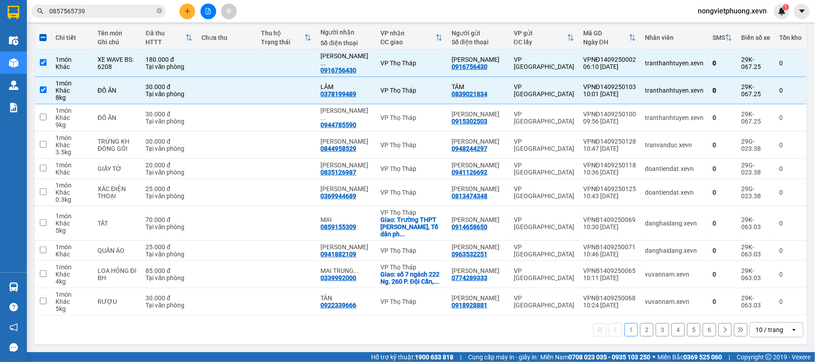
click at [792, 337] on div "10 / trang open" at bounding box center [777, 329] width 54 height 15
click at [791, 334] on div "open" at bounding box center [797, 330] width 13 height 14
click at [775, 330] on div "10 / trang" at bounding box center [770, 330] width 40 height 14
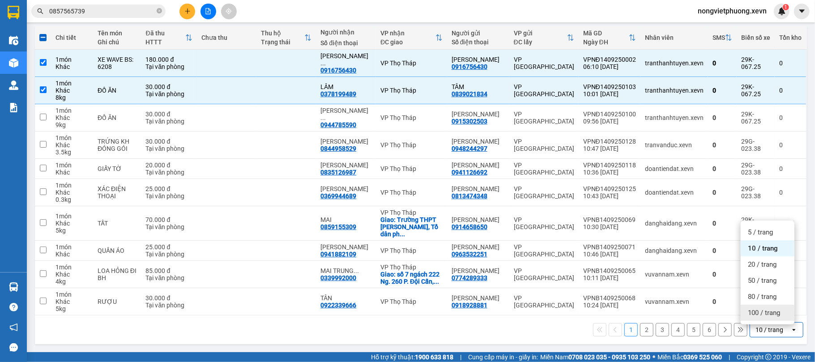
click at [773, 310] on span "100 / trang" at bounding box center [764, 312] width 32 height 9
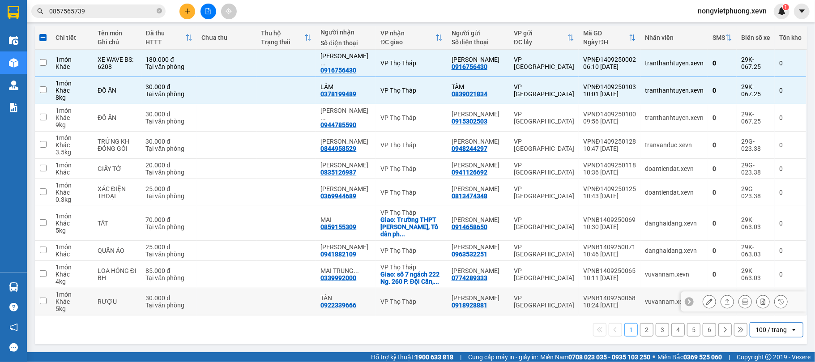
checkbox input "false"
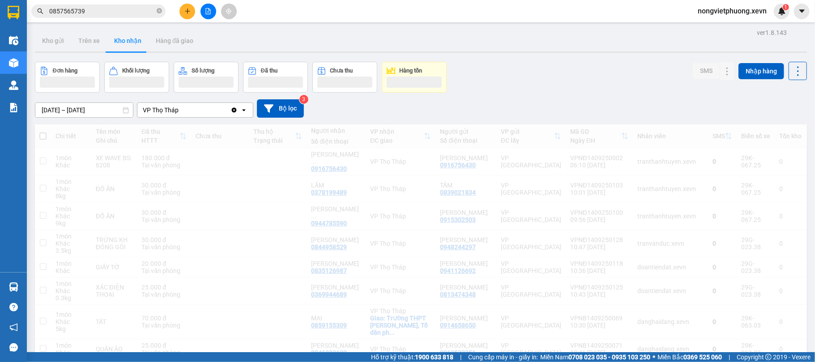
scroll to position [0, 0]
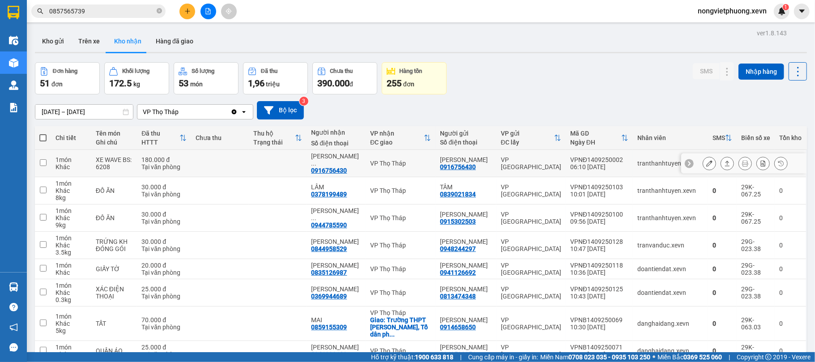
click at [506, 171] on td "VP [GEOGRAPHIC_DATA]" at bounding box center [531, 163] width 69 height 27
checkbox input "true"
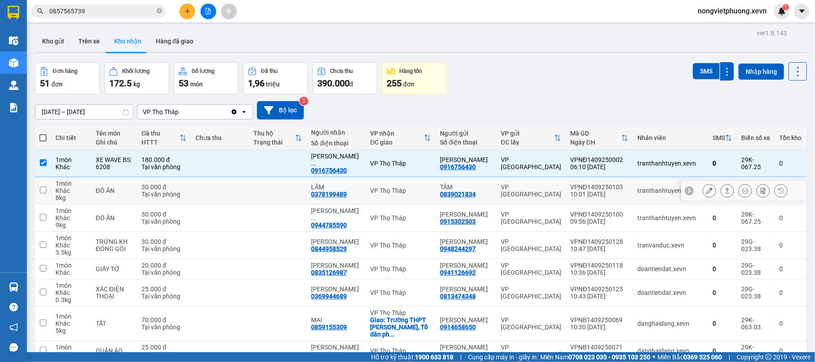
click at [520, 185] on td "VP [GEOGRAPHIC_DATA]" at bounding box center [531, 190] width 69 height 27
checkbox input "true"
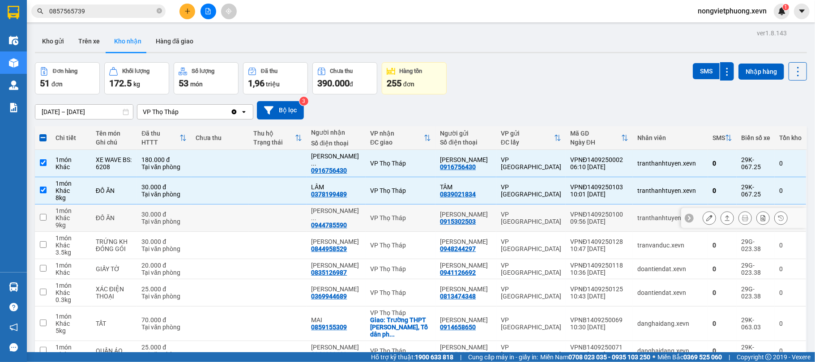
click at [542, 223] on div "VP [GEOGRAPHIC_DATA]" at bounding box center [531, 218] width 60 height 14
checkbox input "true"
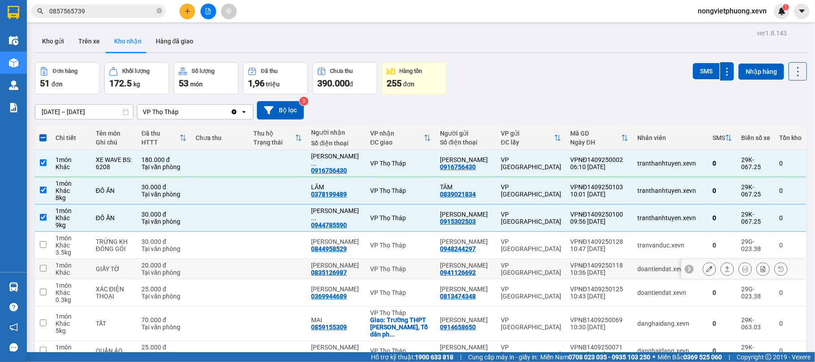
scroll to position [119, 0]
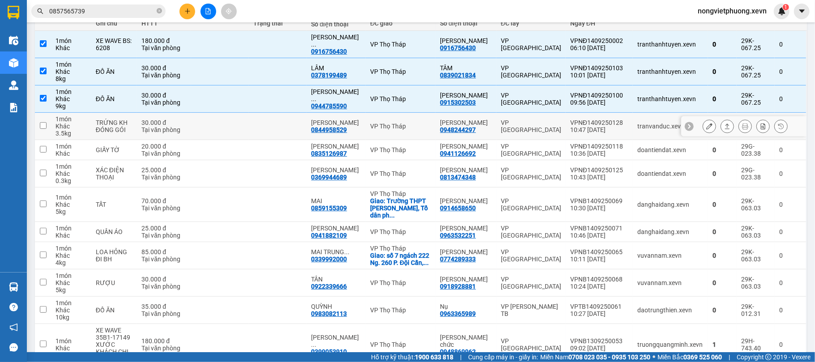
click at [550, 135] on td "VP [GEOGRAPHIC_DATA]" at bounding box center [531, 126] width 69 height 27
checkbox input "true"
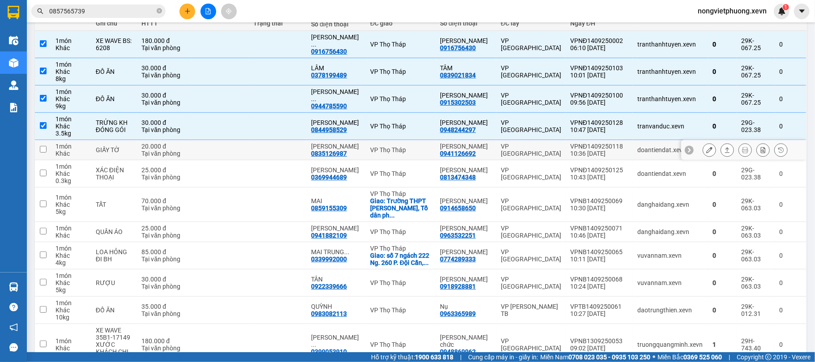
click at [552, 153] on div "VP [GEOGRAPHIC_DATA]" at bounding box center [531, 150] width 60 height 14
checkbox input "true"
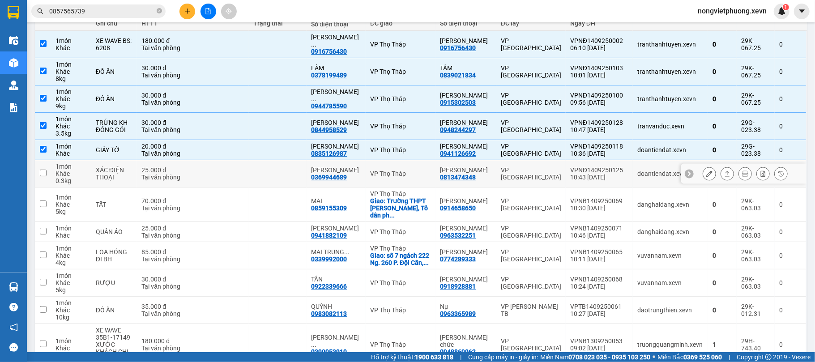
click at [556, 186] on td "VP [GEOGRAPHIC_DATA]" at bounding box center [531, 173] width 69 height 27
checkbox input "true"
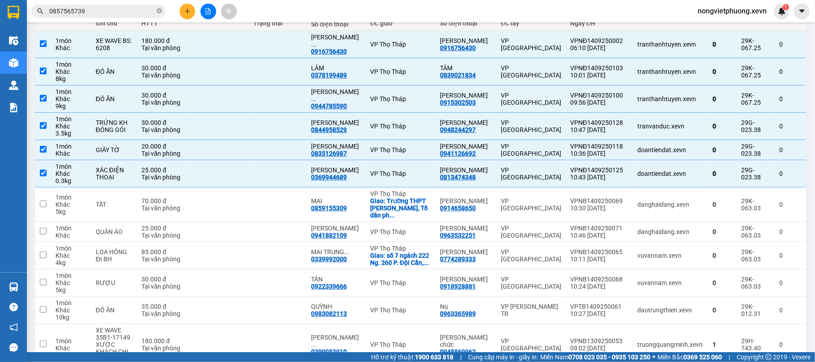
scroll to position [239, 0]
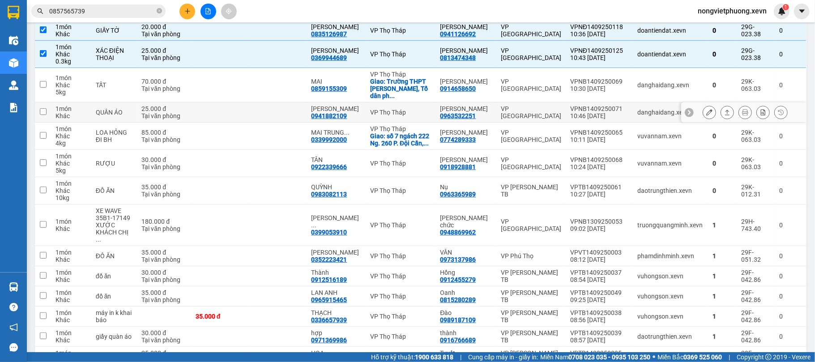
click at [572, 113] on div "10:46 [DATE]" at bounding box center [599, 115] width 58 height 7
checkbox input "true"
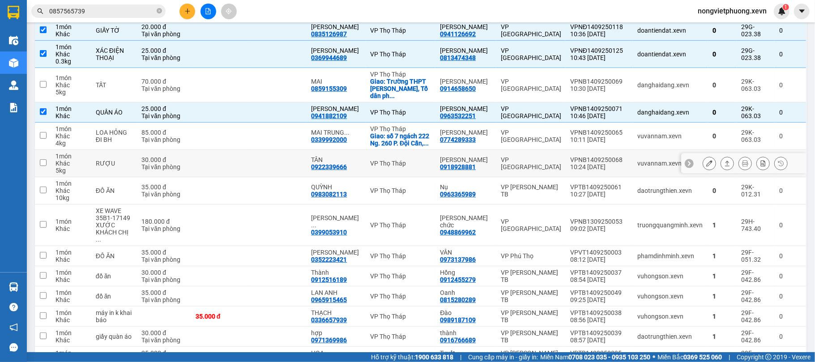
click at [578, 158] on div "VPNB1409250068" at bounding box center [599, 159] width 58 height 7
checkbox input "true"
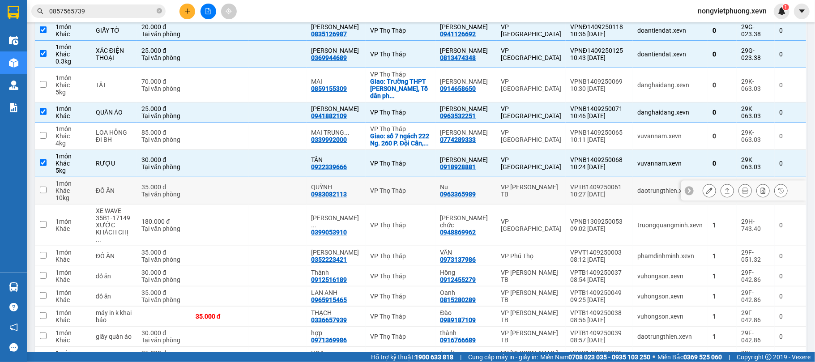
click at [586, 188] on div "VPTB1409250061" at bounding box center [599, 187] width 58 height 7
checkbox input "true"
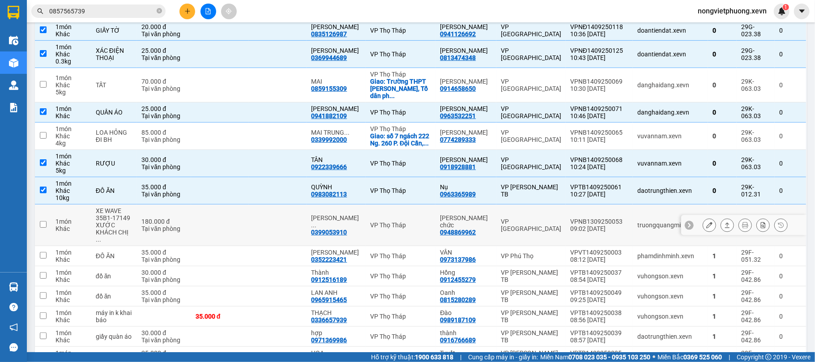
scroll to position [0, 0]
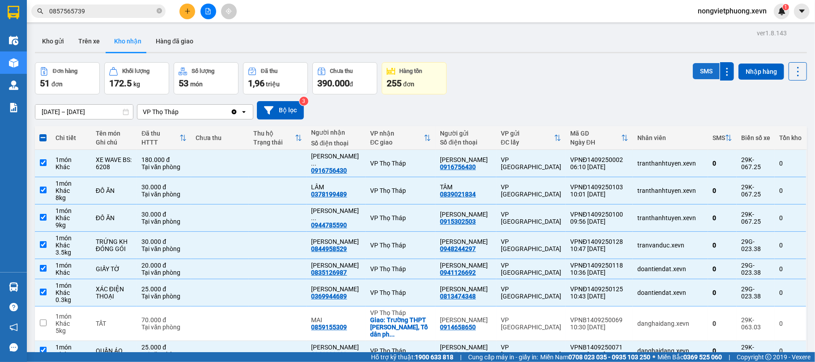
click at [695, 70] on button "SMS" at bounding box center [706, 71] width 27 height 16
click at [559, 70] on div "Đơn hàng 51 đơn Khối lượng 172.5 kg Số lượng 53 món Đã thu 1,96 triệu Chưa thu …" at bounding box center [421, 78] width 772 height 32
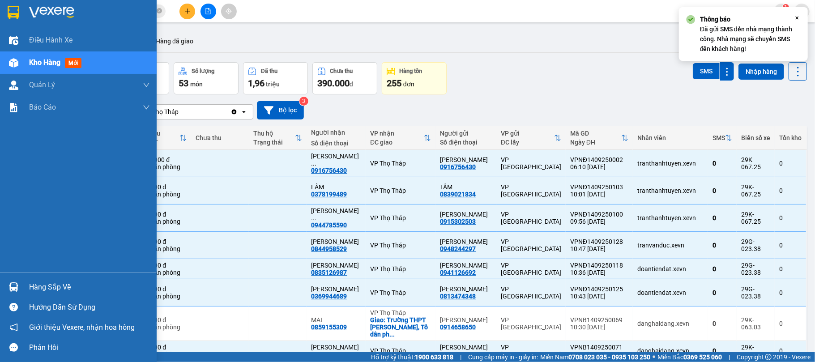
click at [21, 15] on div at bounding box center [14, 12] width 16 height 16
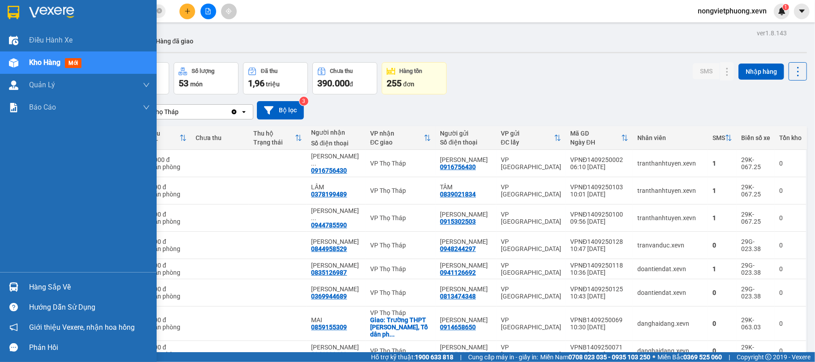
click at [23, 3] on div at bounding box center [78, 14] width 157 height 29
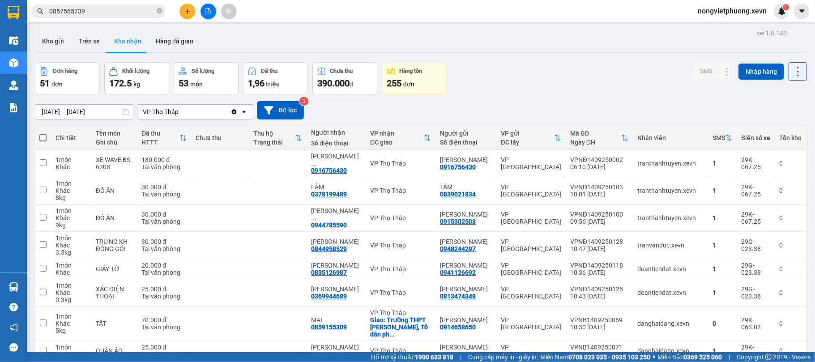
click at [564, 53] on div at bounding box center [421, 52] width 772 height 1
click at [40, 36] on button "Kho gửi" at bounding box center [53, 40] width 36 height 21
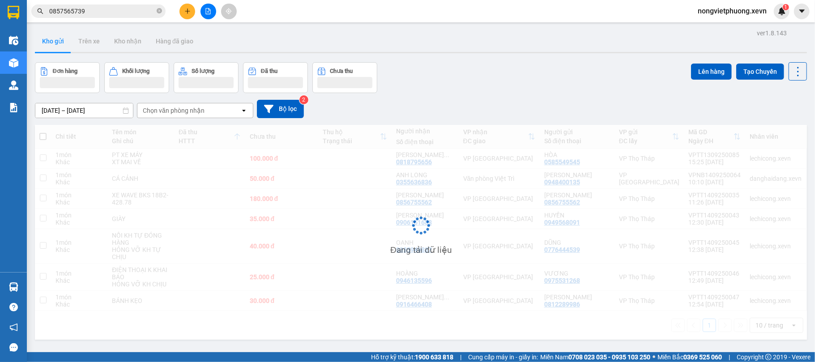
click at [535, 64] on div "Đơn hàng Khối lượng Số lượng Đã thu Chưa thu Lên hàng Tạo Chuyến" at bounding box center [421, 77] width 772 height 31
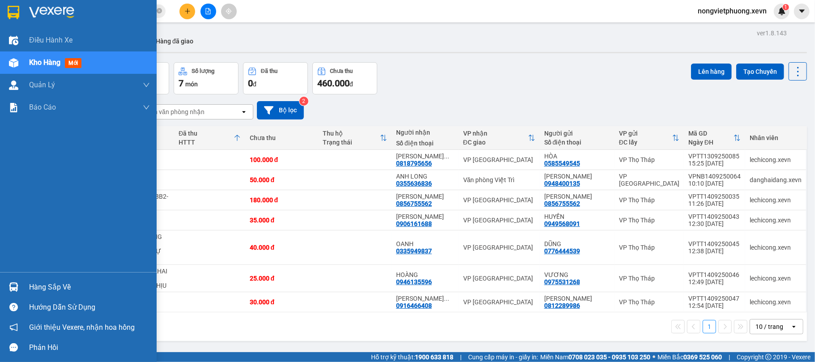
click at [8, 290] on div at bounding box center [14, 287] width 16 height 16
